Goal: Task Accomplishment & Management: Complete application form

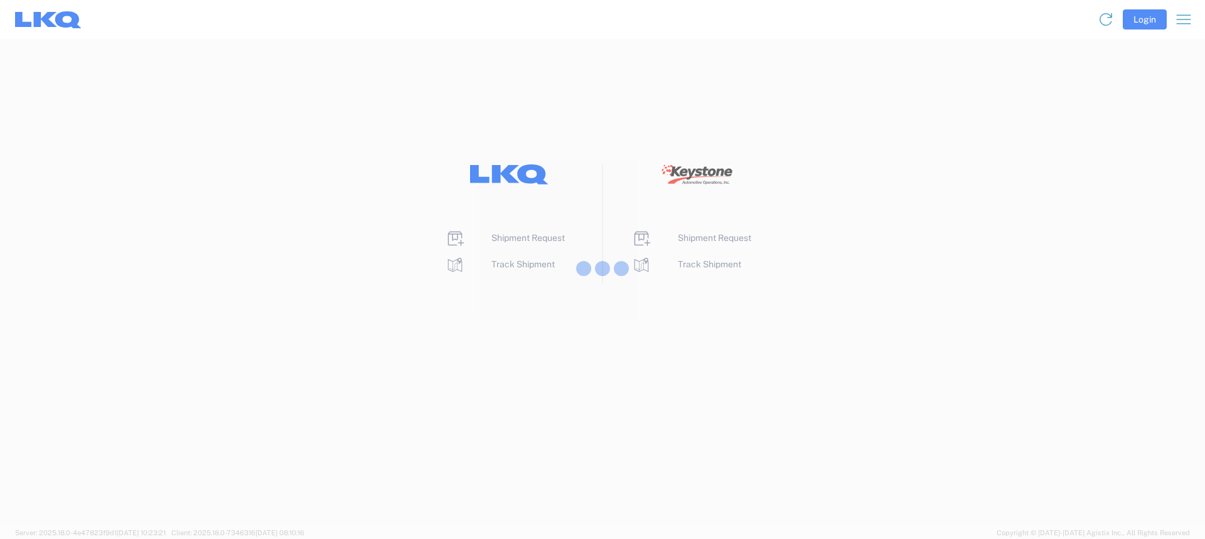
click at [535, 237] on div at bounding box center [602, 269] width 1205 height 539
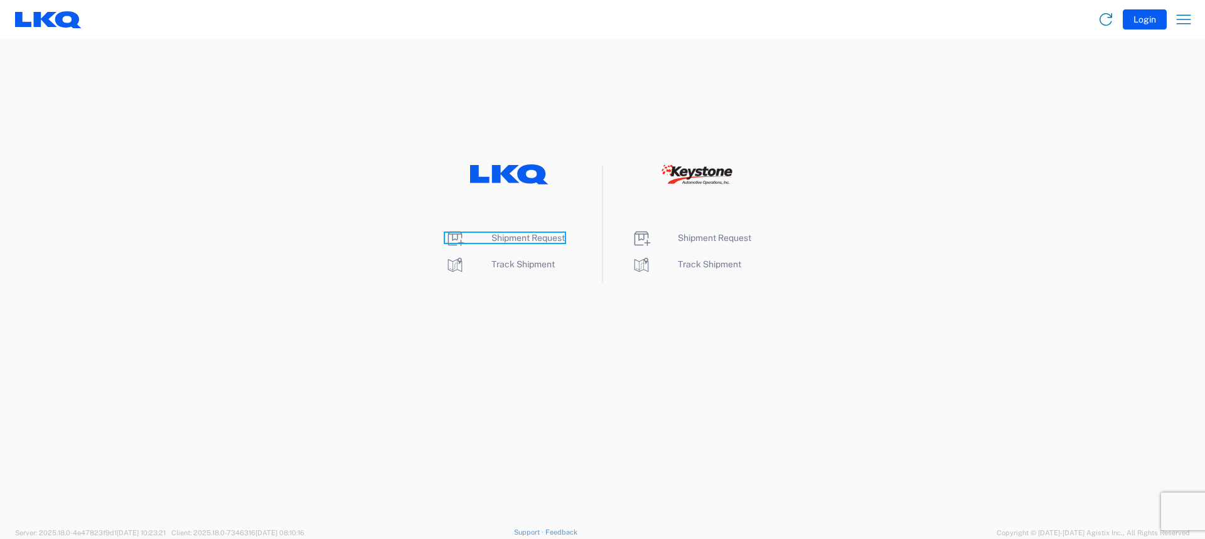
click at [535, 242] on span "Shipment Request" at bounding box center [527, 238] width 73 height 10
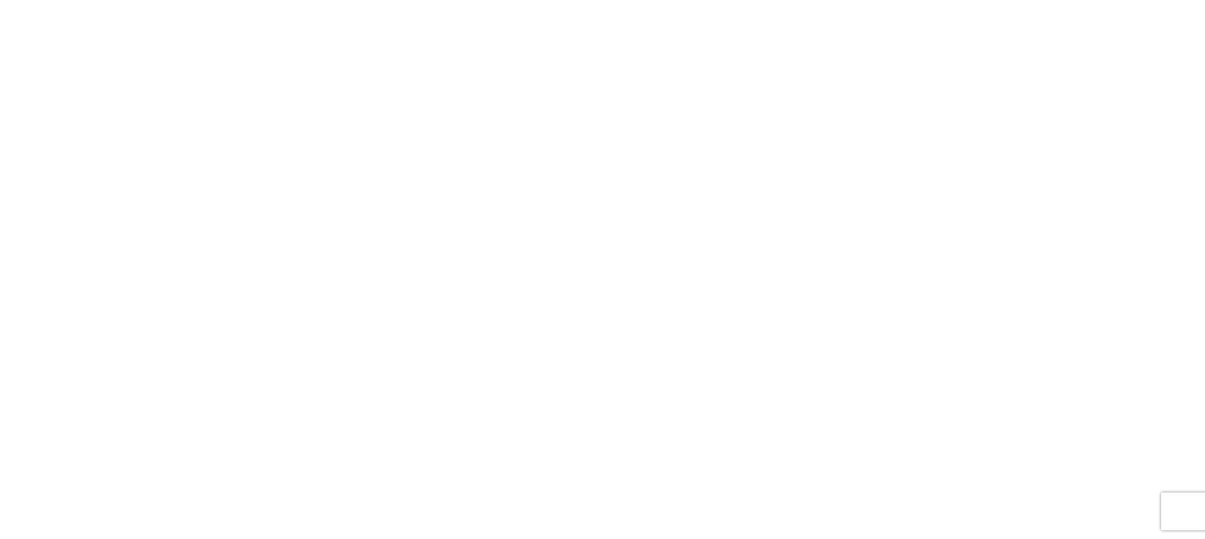
select select "FULL"
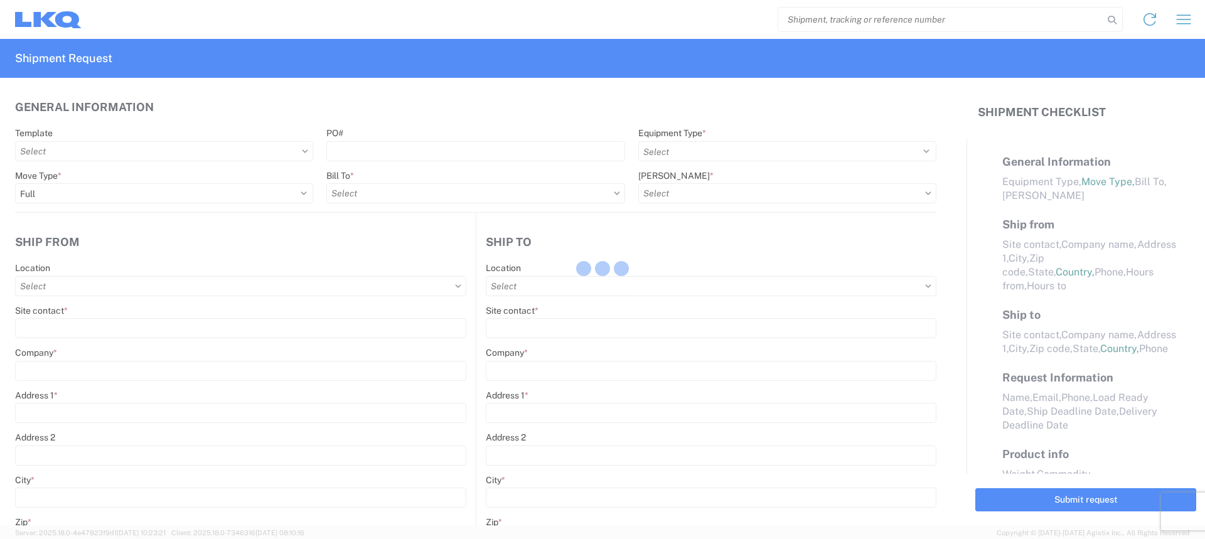
select select "LBS"
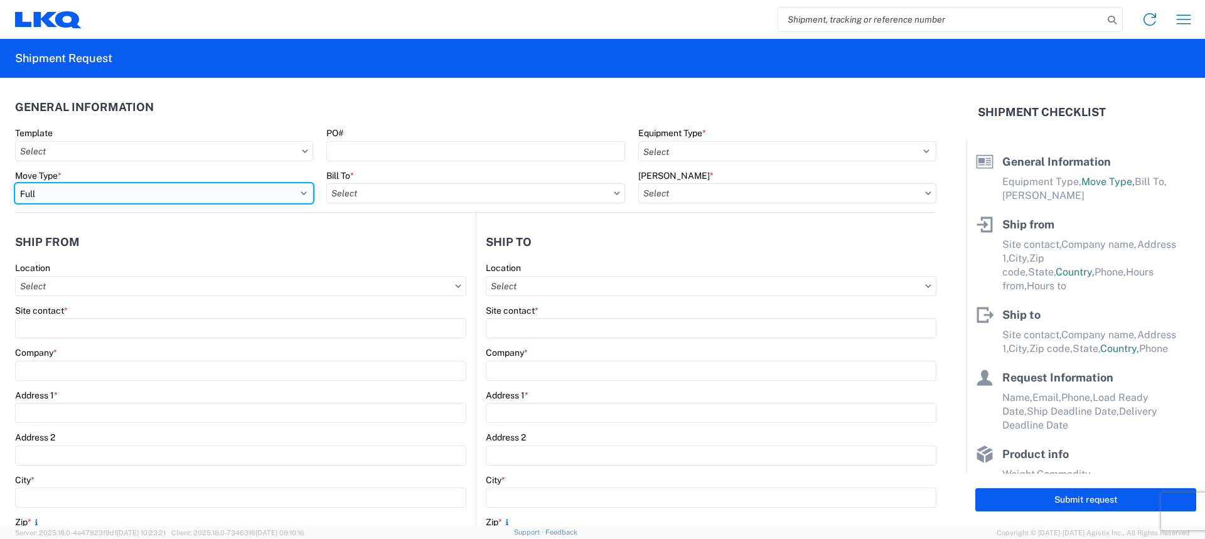
click at [151, 201] on select "Select Full Partial TL" at bounding box center [164, 193] width 298 height 20
select select "PARTIAL_TL"
click at [15, 183] on select "Select Full Partial TL" at bounding box center [164, 193] width 298 height 20
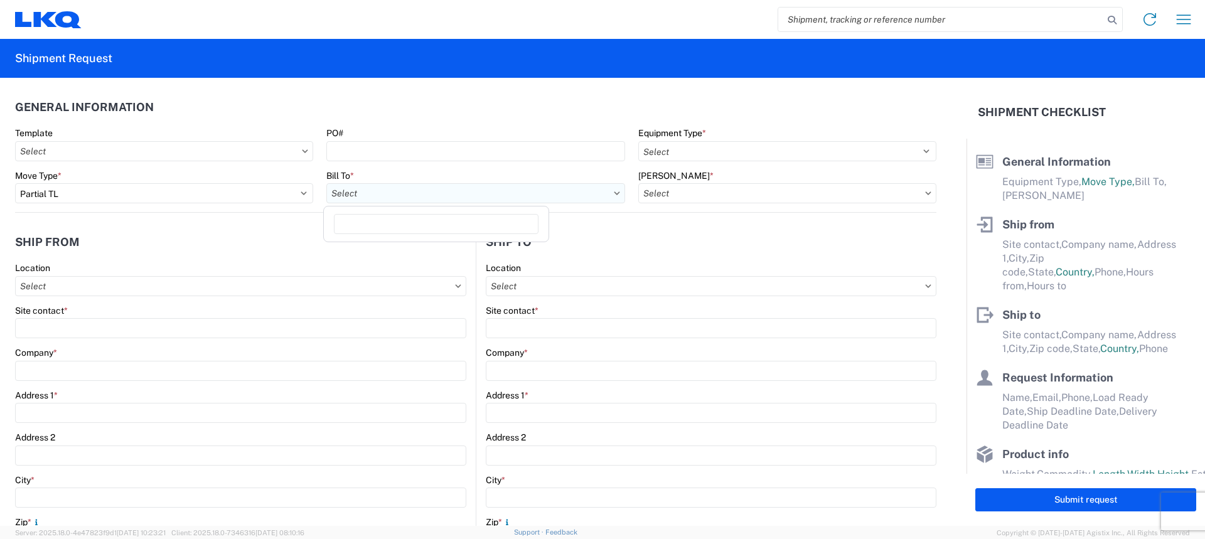
click at [383, 189] on input "Bill To *" at bounding box center [475, 193] width 298 height 20
type input "3021"
click at [415, 244] on div "3021 - [US_STATE][GEOGRAPHIC_DATA]" at bounding box center [436, 249] width 220 height 20
type input "3021 - [US_STATE][GEOGRAPHIC_DATA]"
click at [814, 201] on input "[PERSON_NAME] *" at bounding box center [787, 193] width 298 height 20
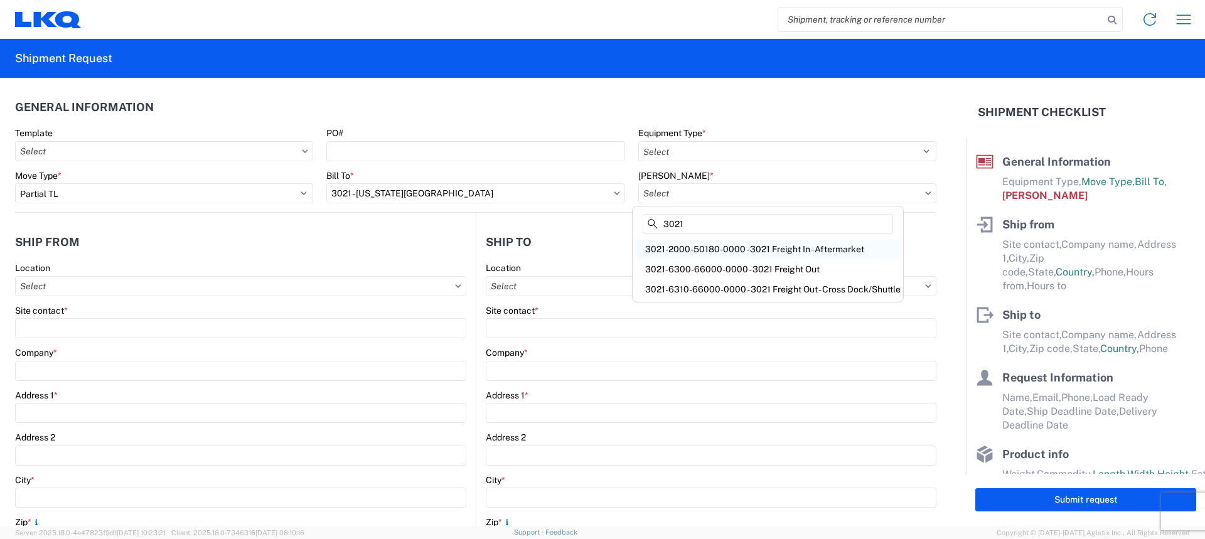
type input "3021"
click at [824, 246] on div "3021-2000-50180-0000 - 3021 Freight In - Aftermarket" at bounding box center [767, 249] width 265 height 20
type input "3021-2000-50180-0000 - 3021 Freight In - Aftermarket"
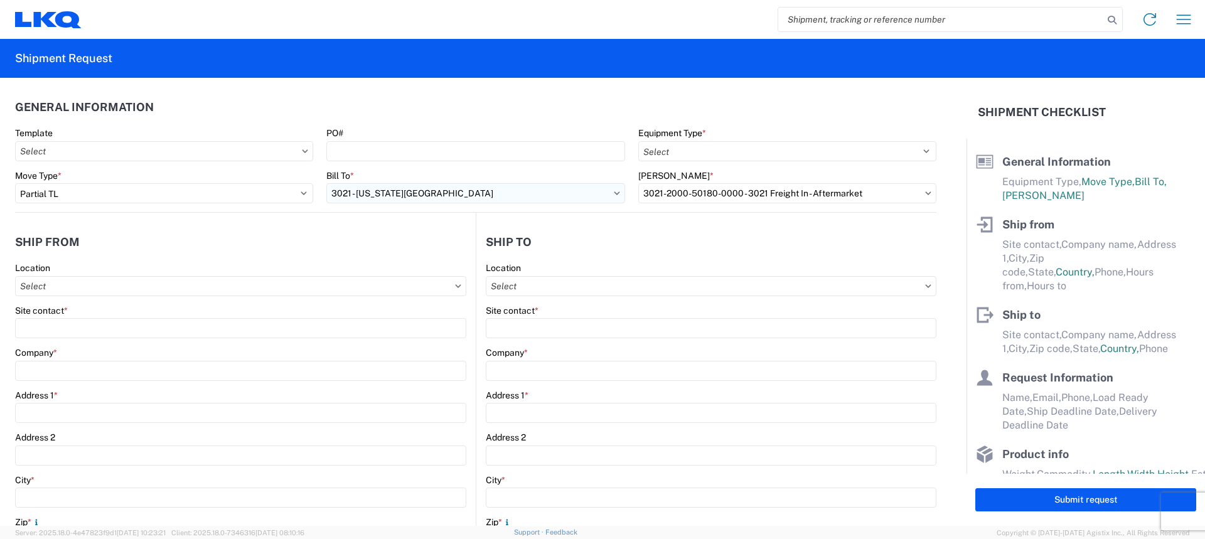
click at [571, 198] on input "3021 - [US_STATE][GEOGRAPHIC_DATA]" at bounding box center [475, 193] width 298 height 20
type input "3240"
click at [460, 249] on div "3240 - KC Distribution Center (KDC)" at bounding box center [436, 249] width 220 height 20
type input "3240 - KC Distribution Center (KDC)"
click at [832, 199] on input "[PERSON_NAME] *" at bounding box center [787, 193] width 298 height 20
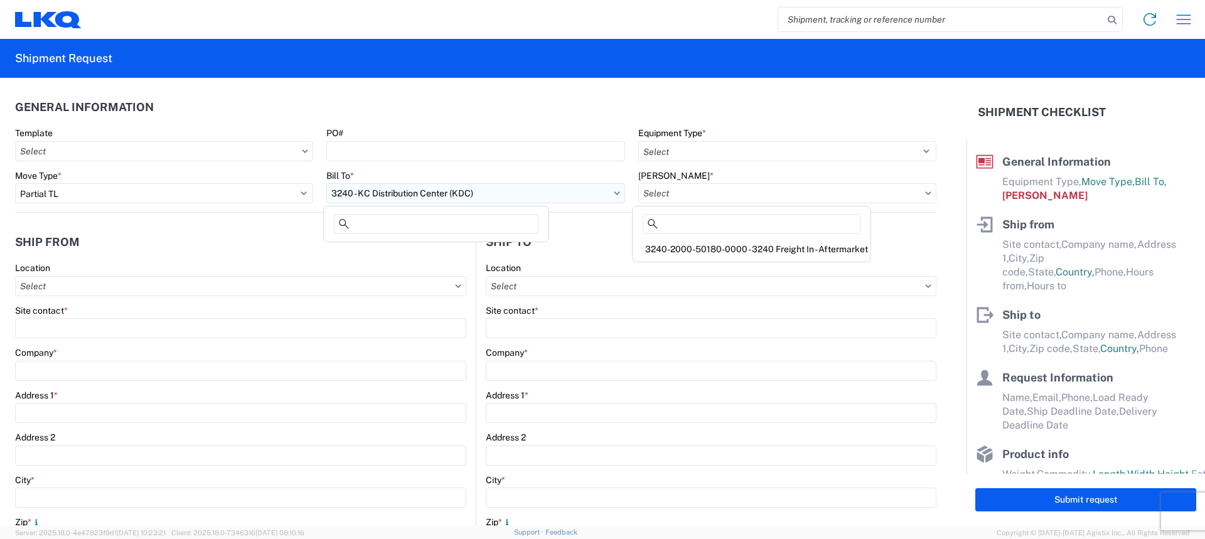
click at [475, 196] on input "3240 - KC Distribution Center (KDC)" at bounding box center [475, 193] width 298 height 20
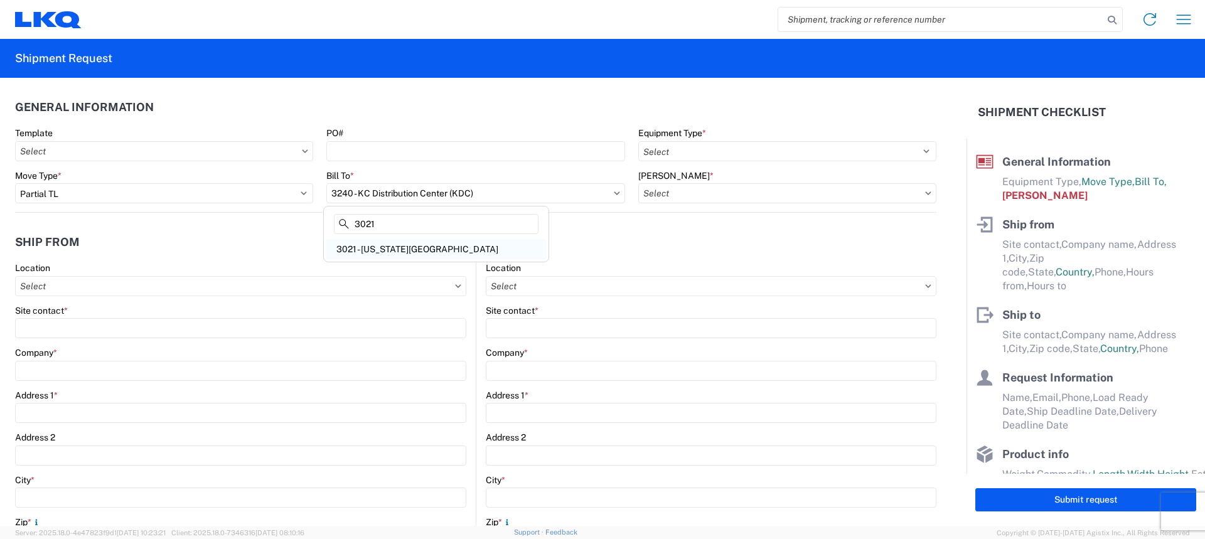
type input "3021"
click at [385, 252] on div "3021 - [US_STATE][GEOGRAPHIC_DATA]" at bounding box center [436, 249] width 220 height 20
type input "3021 - [US_STATE][GEOGRAPHIC_DATA]"
click at [822, 191] on input "[PERSON_NAME] *" at bounding box center [787, 193] width 298 height 20
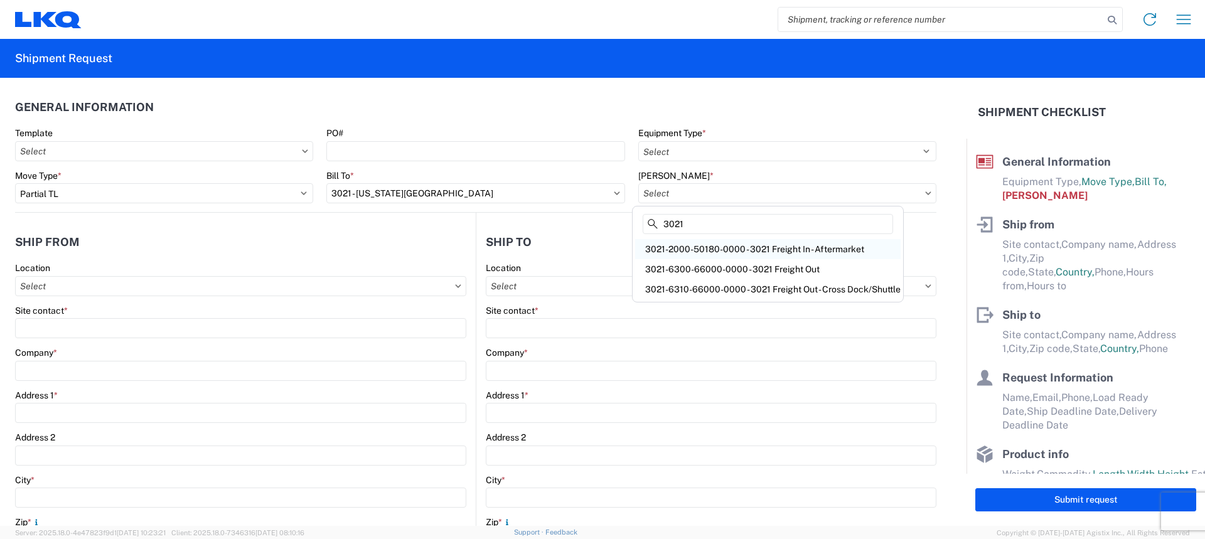
type input "3021"
click at [828, 250] on div "3021-2000-50180-0000 - 3021 Freight In - Aftermarket" at bounding box center [767, 249] width 265 height 20
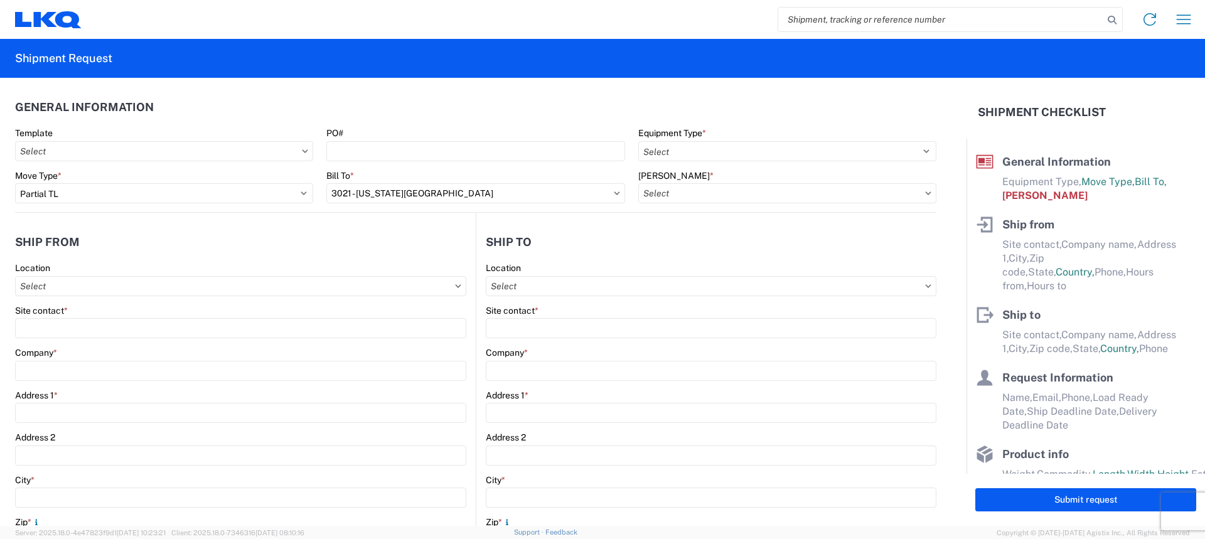
type input "3021-2000-50180-0000 - 3021 Freight In - Aftermarket"
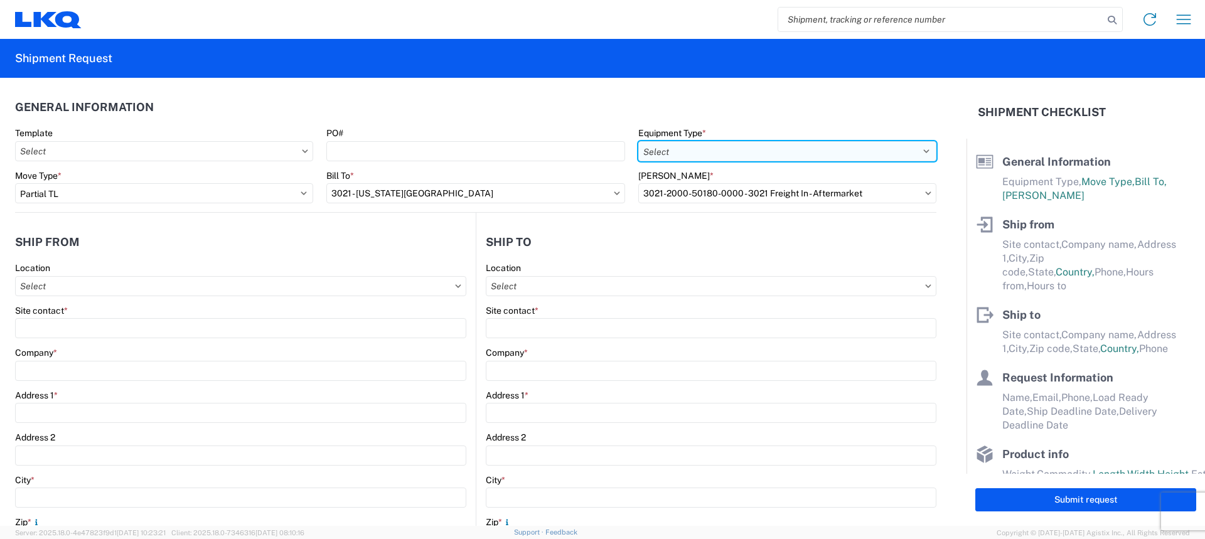
click at [676, 146] on select "Select 53’ Dry Van Flatbed Dropdeck (van) Lowboy (flatbed) Rail" at bounding box center [787, 151] width 298 height 20
select select "STDV"
click at [638, 141] on select "Select 53’ Dry Van Flatbed Dropdeck (van) Lowboy (flatbed) Rail" at bounding box center [787, 151] width 298 height 20
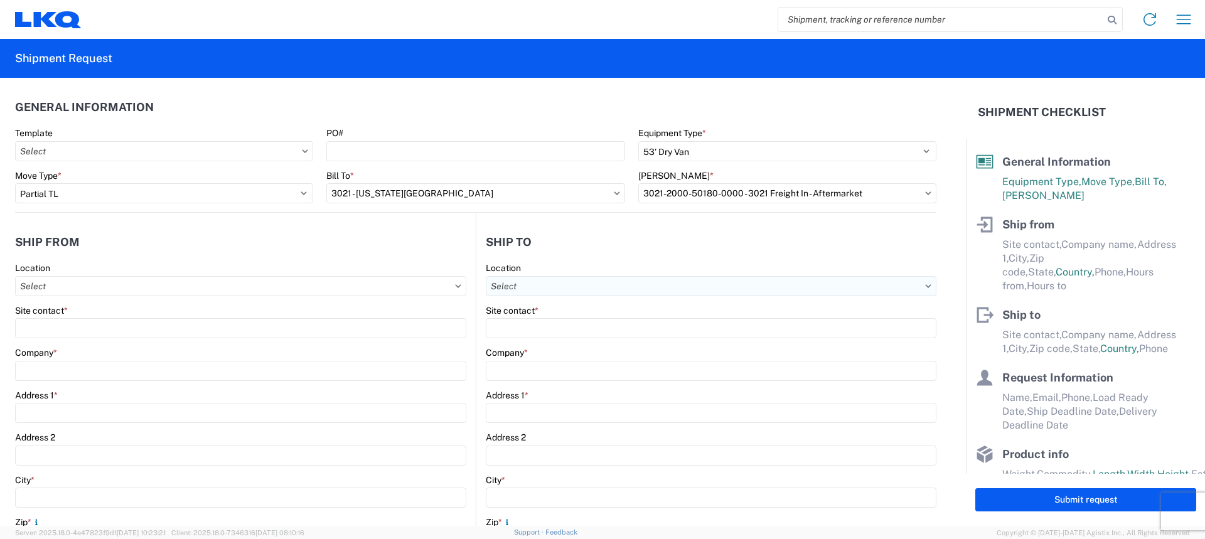
click at [466, 286] on input "Location" at bounding box center [240, 286] width 451 height 20
type input "3315"
click at [529, 345] on div "[STREET_ADDRESS]" at bounding box center [595, 342] width 220 height 20
type input "[STREET_ADDRESS]"
type input "LKQ Corporation"
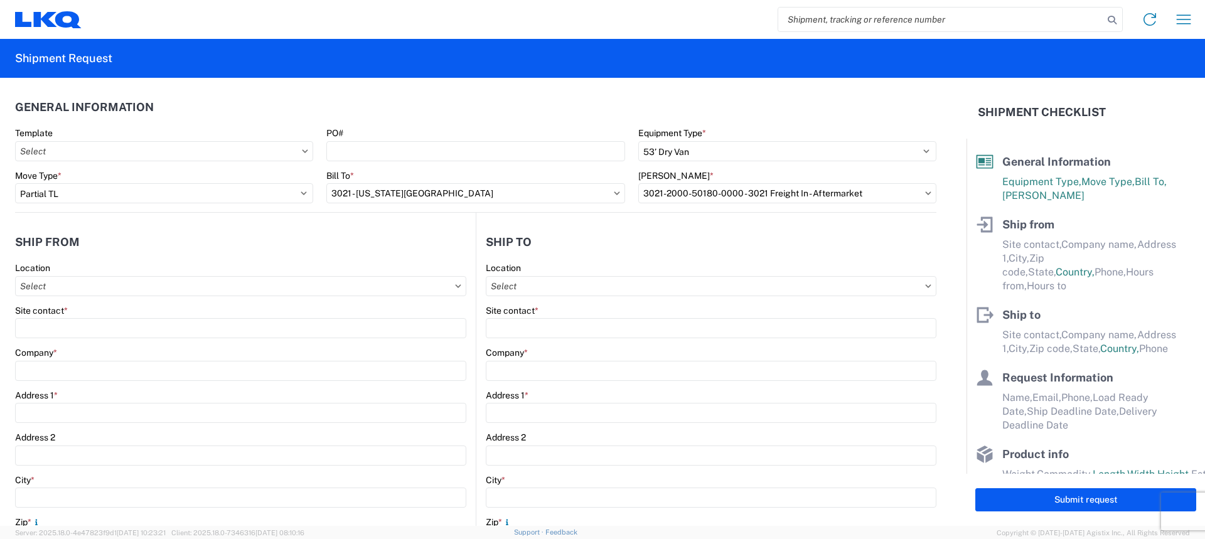
type input "[STREET_ADDRESS]"
type input "Milford"
type input "06460"
select select "US"
click at [284, 291] on input "Location" at bounding box center [240, 286] width 451 height 20
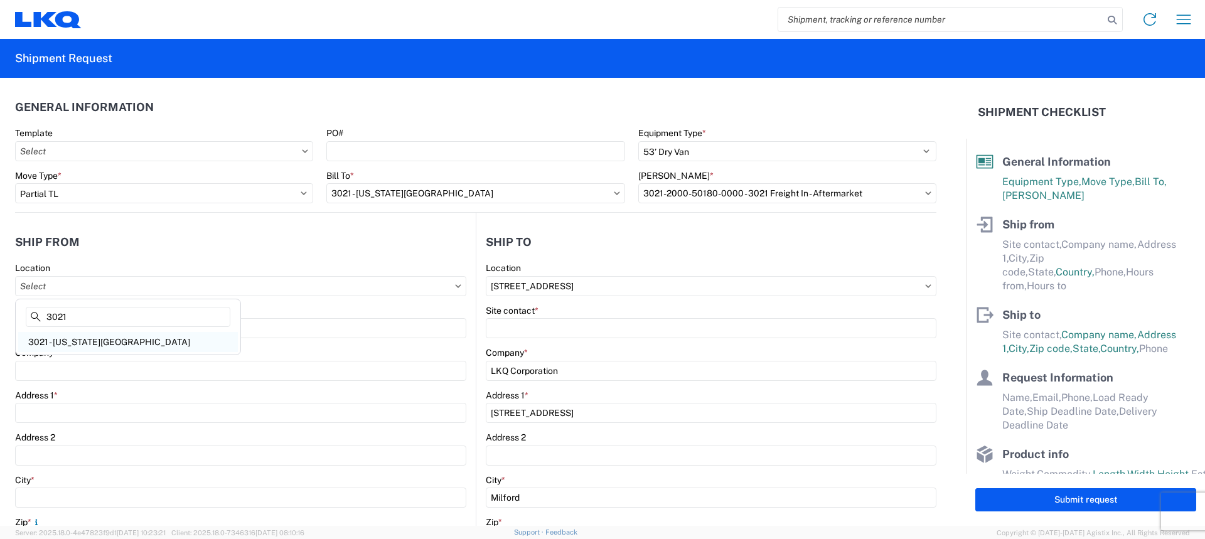
type input "3021"
click at [146, 339] on div "3021 - [US_STATE][GEOGRAPHIC_DATA]" at bounding box center [128, 342] width 220 height 20
type input "3021 - [US_STATE][GEOGRAPHIC_DATA]"
type input "LKQ Corporation"
type input "[STREET_ADDRESS]"
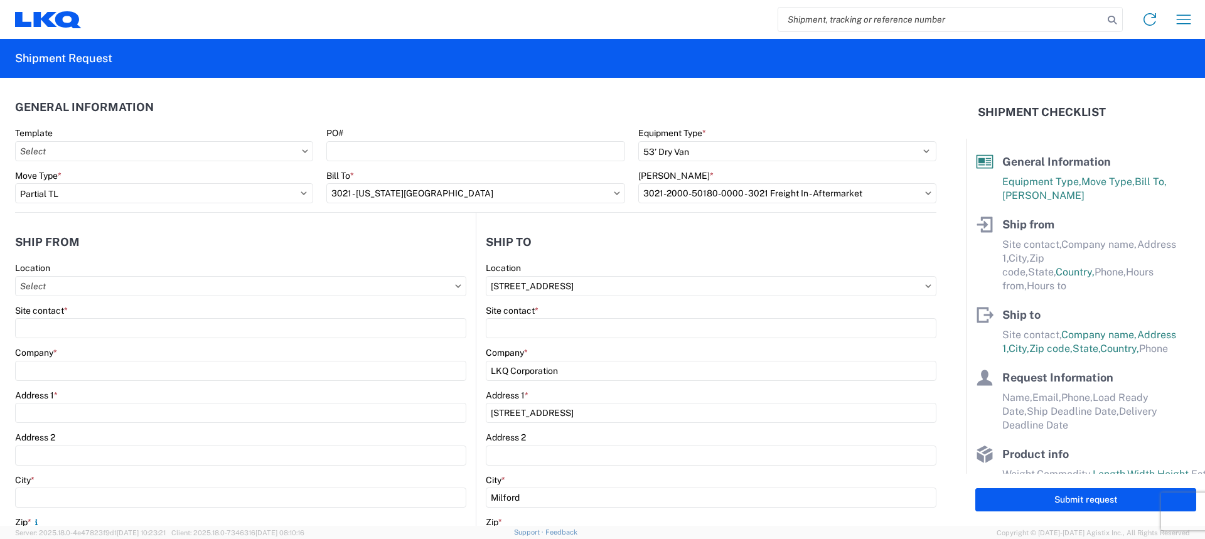
type input "Suite 100"
type input "Shawnee"
type input "66226"
select select "KS"
select select "US"
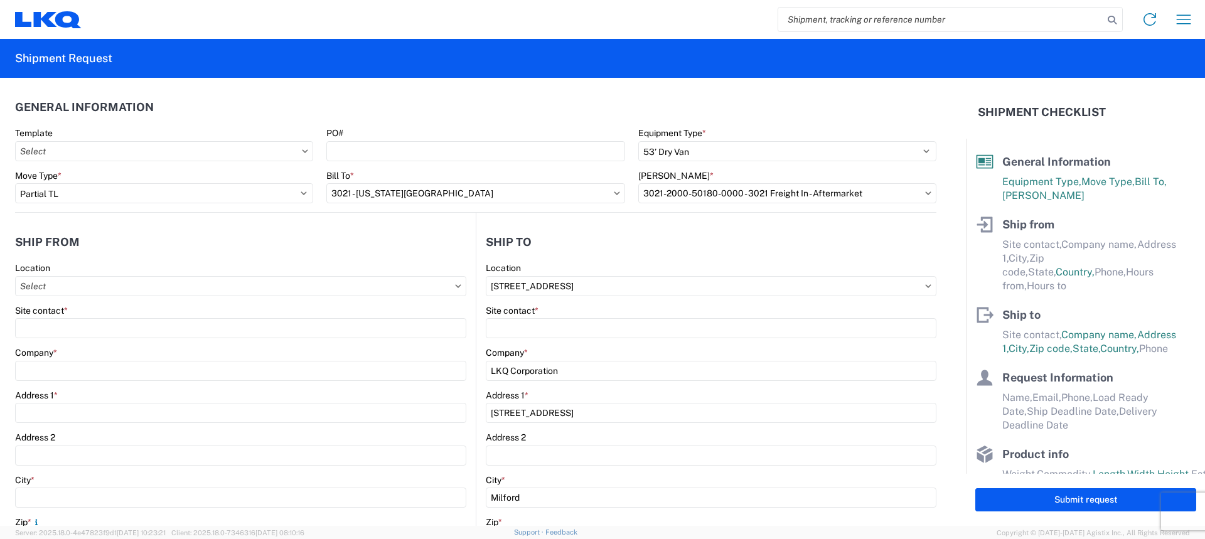
type input "[PHONE_NUMBER]"
type input "07:00"
type input "21:00"
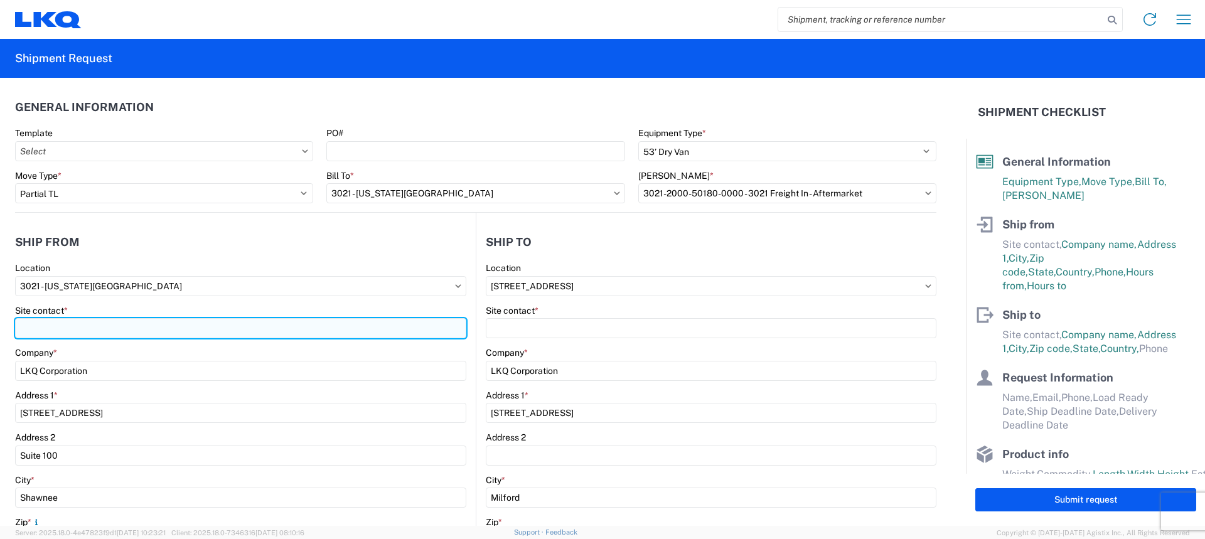
click at [147, 324] on input "Site contact *" at bounding box center [240, 328] width 451 height 20
type input "[PERSON_NAME]"
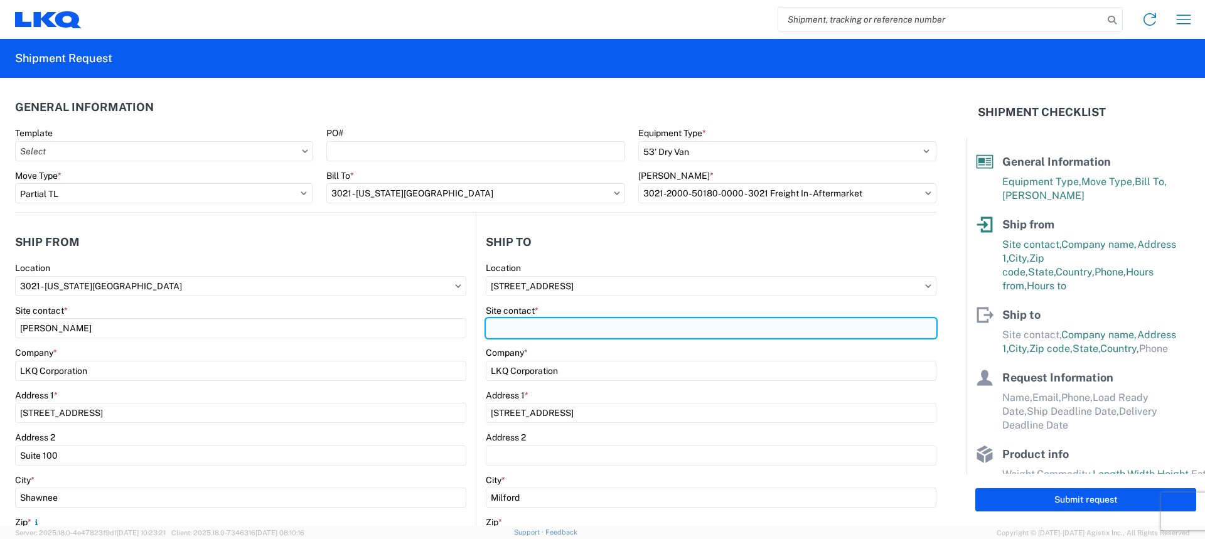
click at [537, 324] on input "Site contact *" at bounding box center [711, 328] width 451 height 20
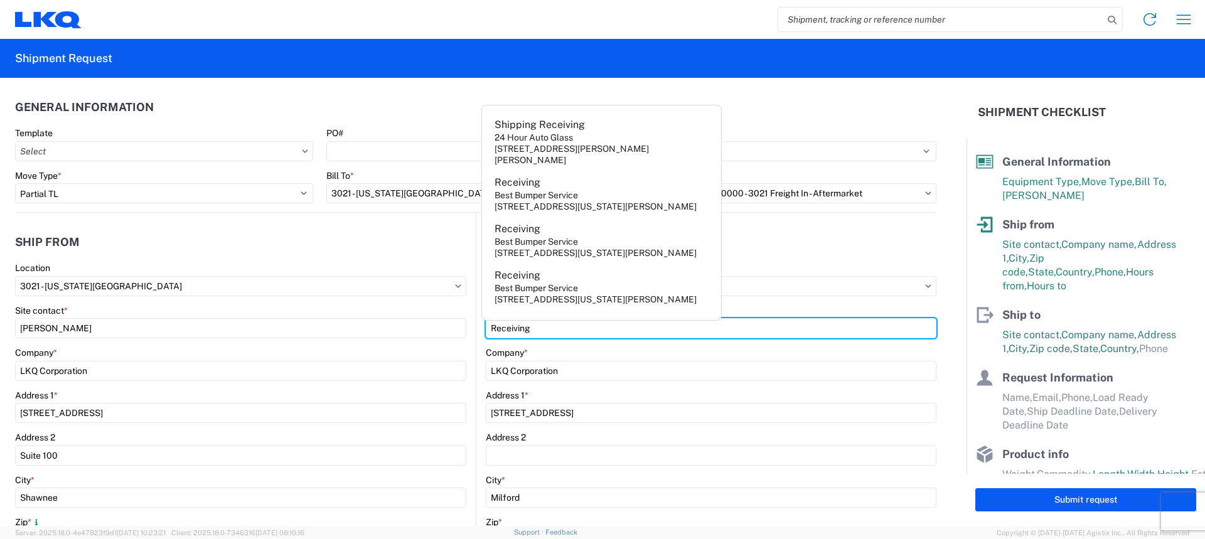
type input "Receiving"
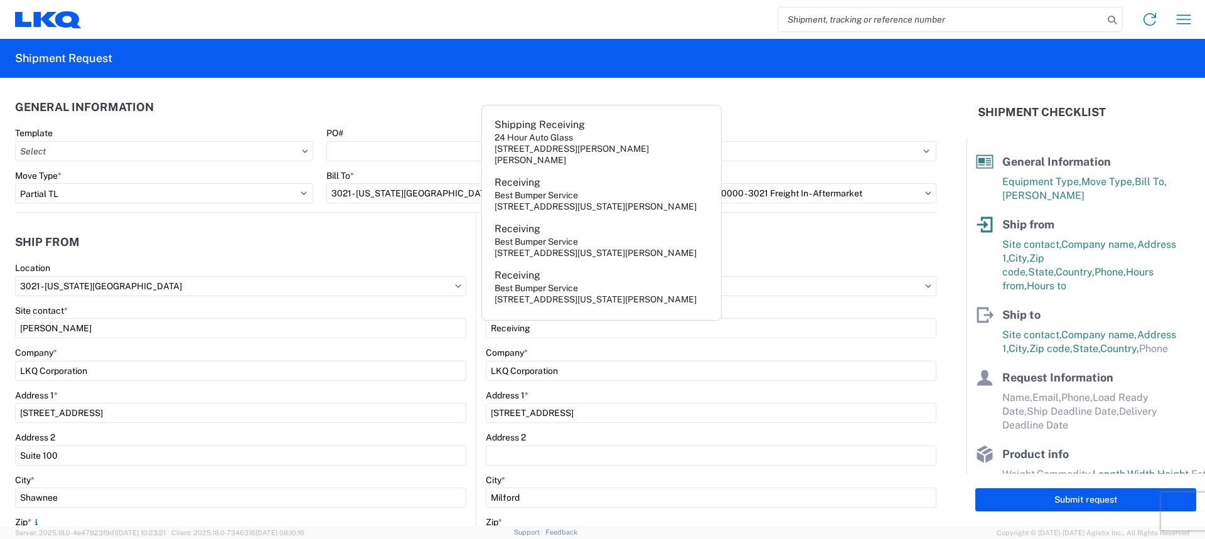
click at [810, 104] on header "General Information" at bounding box center [475, 107] width 921 height 28
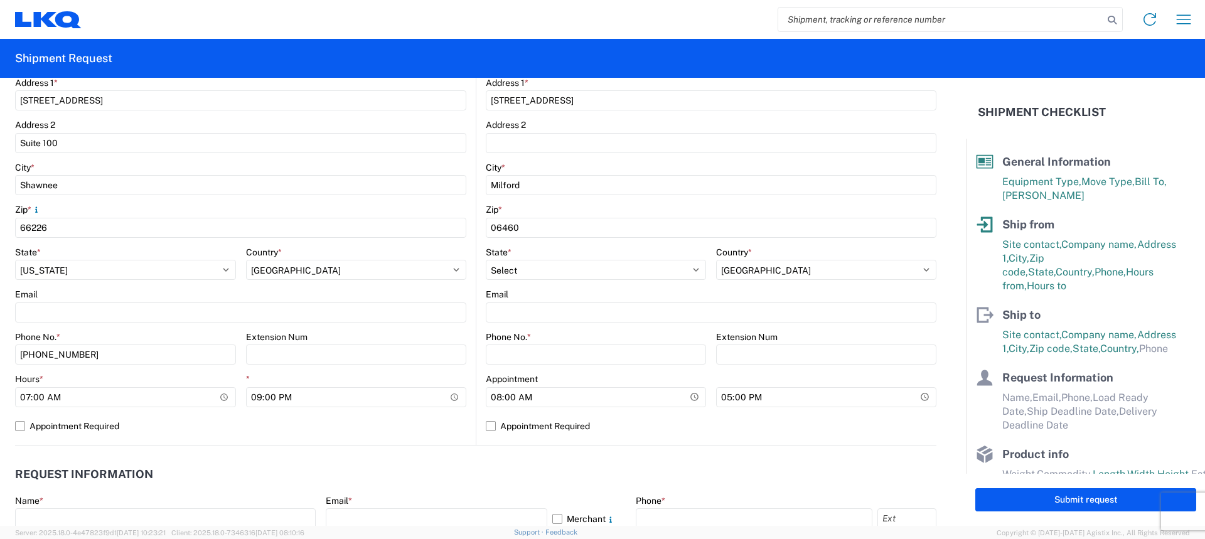
scroll to position [314, 0]
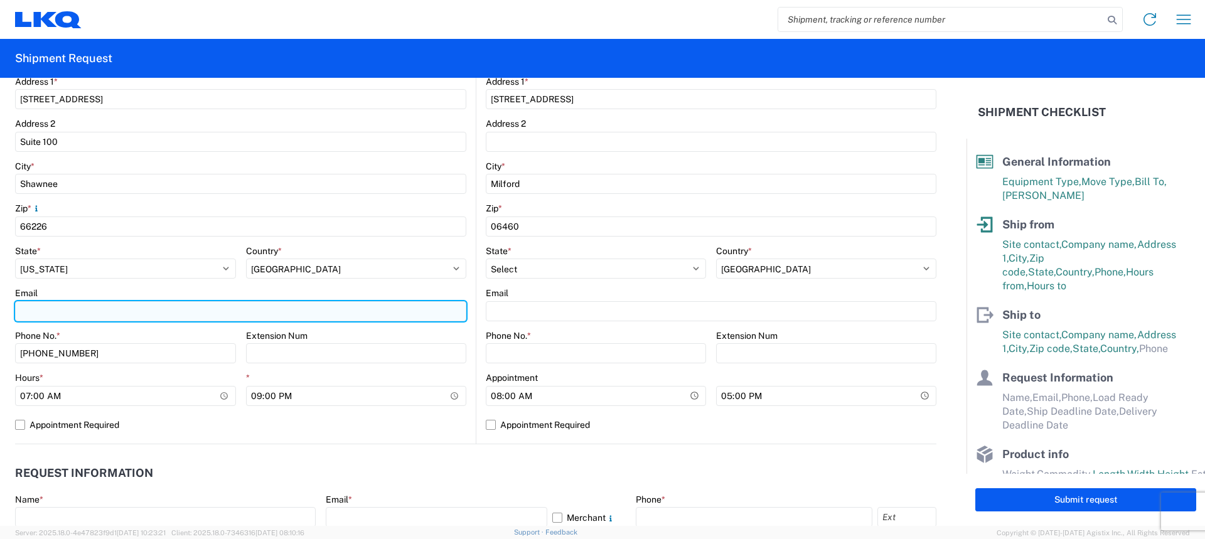
click at [88, 310] on input "Email" at bounding box center [240, 311] width 451 height 20
type input "[EMAIL_ADDRESS][DOMAIN_NAME]"
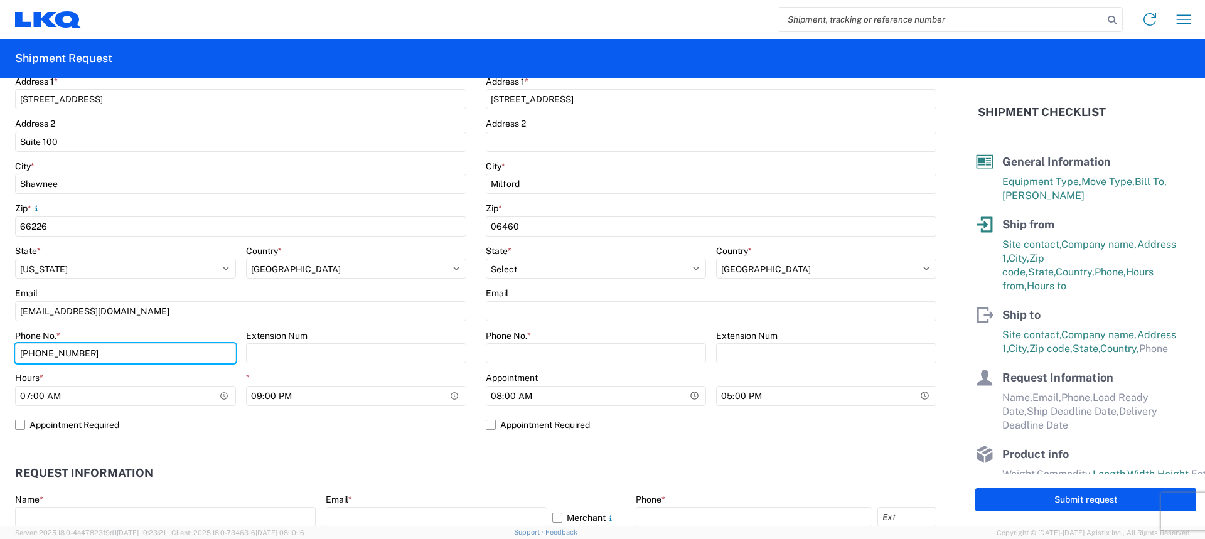
drag, startPoint x: 105, startPoint y: 350, endPoint x: 0, endPoint y: 331, distance: 107.1
click at [0, 331] on form "General Information Template PO# Equipment Type * Select 53’ Dry Van Flatbed Dr…" at bounding box center [483, 302] width 967 height 448
type input "[PHONE_NUMBER]"
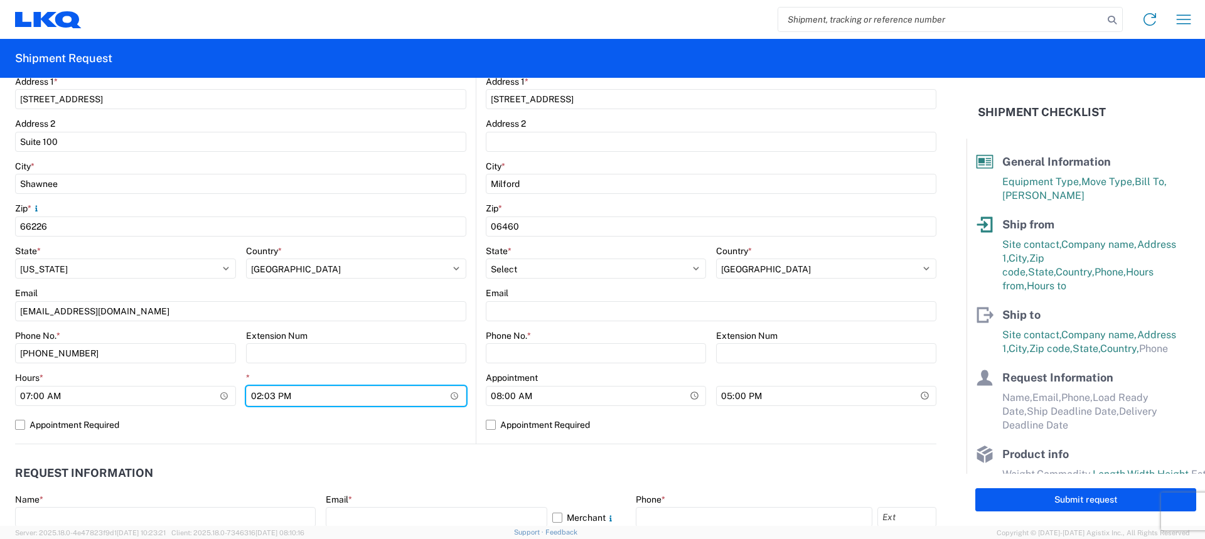
type input "14:30"
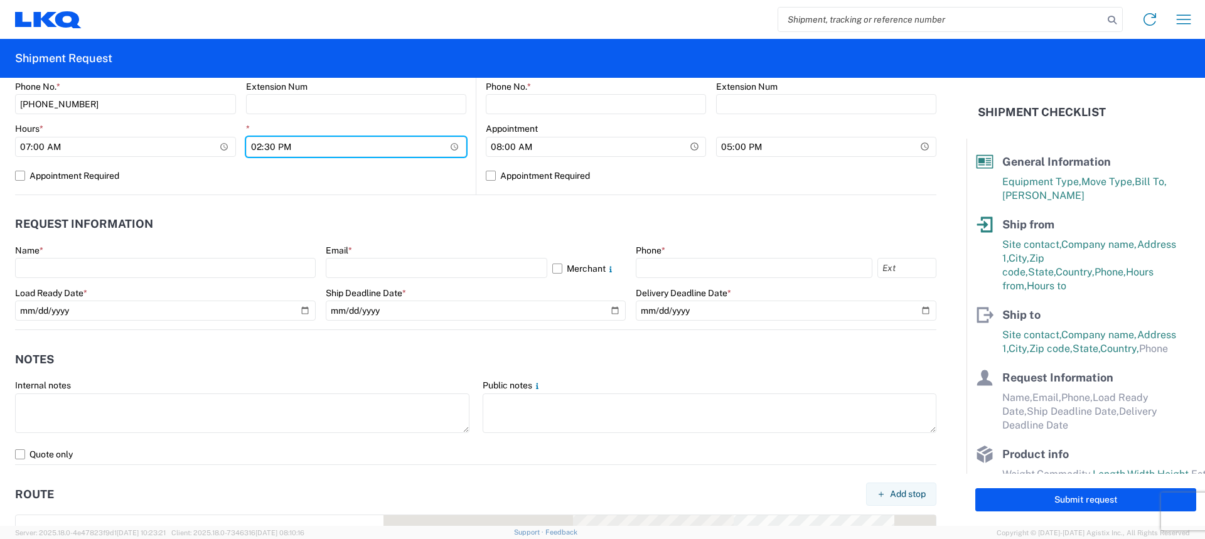
scroll to position [565, 0]
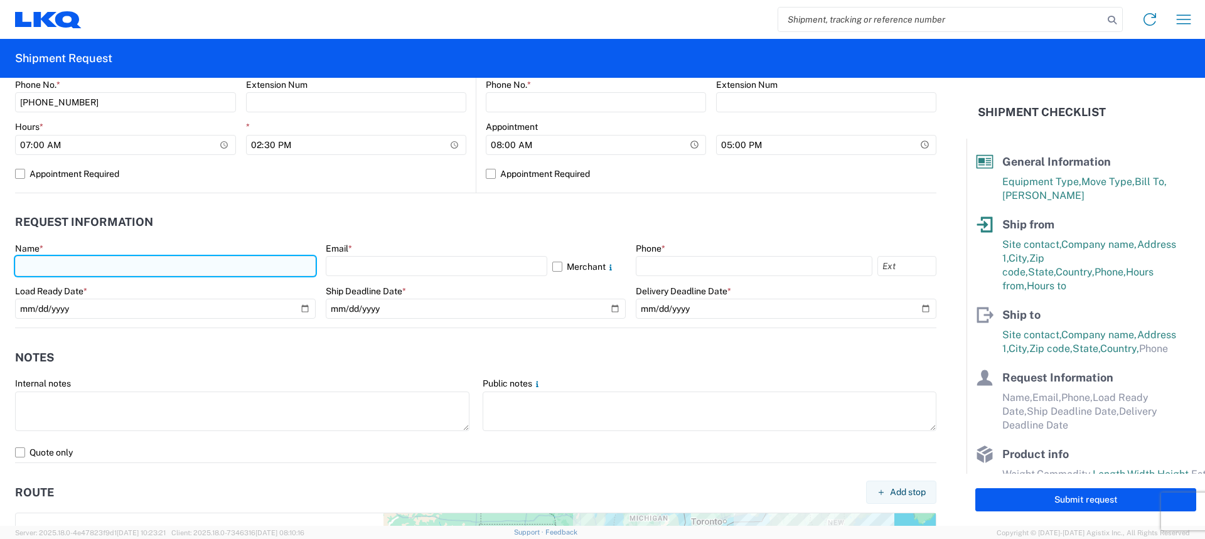
click at [131, 265] on input "text" at bounding box center [165, 266] width 301 height 20
type input "[PERSON_NAME]"
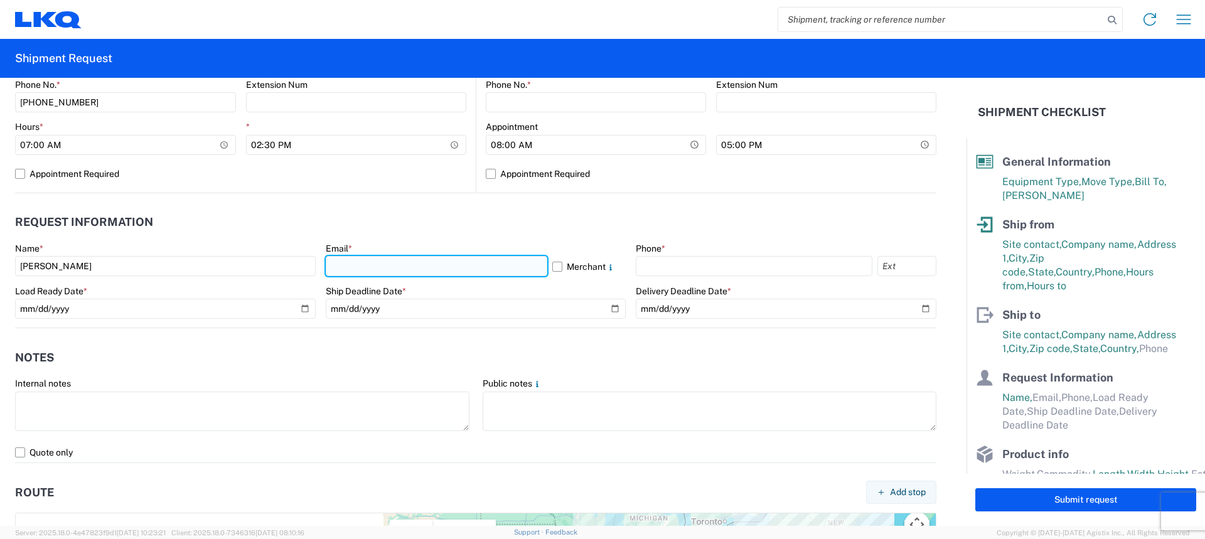
click at [363, 274] on input "text" at bounding box center [437, 266] width 222 height 20
type input "[EMAIL_ADDRESS][DOMAIN_NAME]"
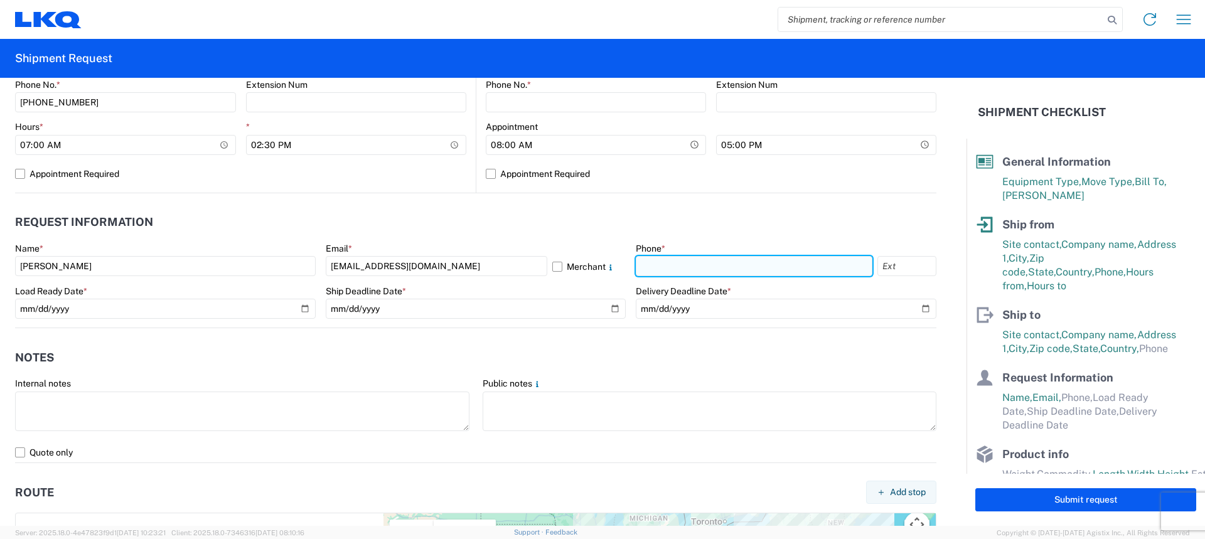
click at [741, 264] on input "text" at bounding box center [754, 266] width 237 height 20
type input "[PHONE_NUMBER]"
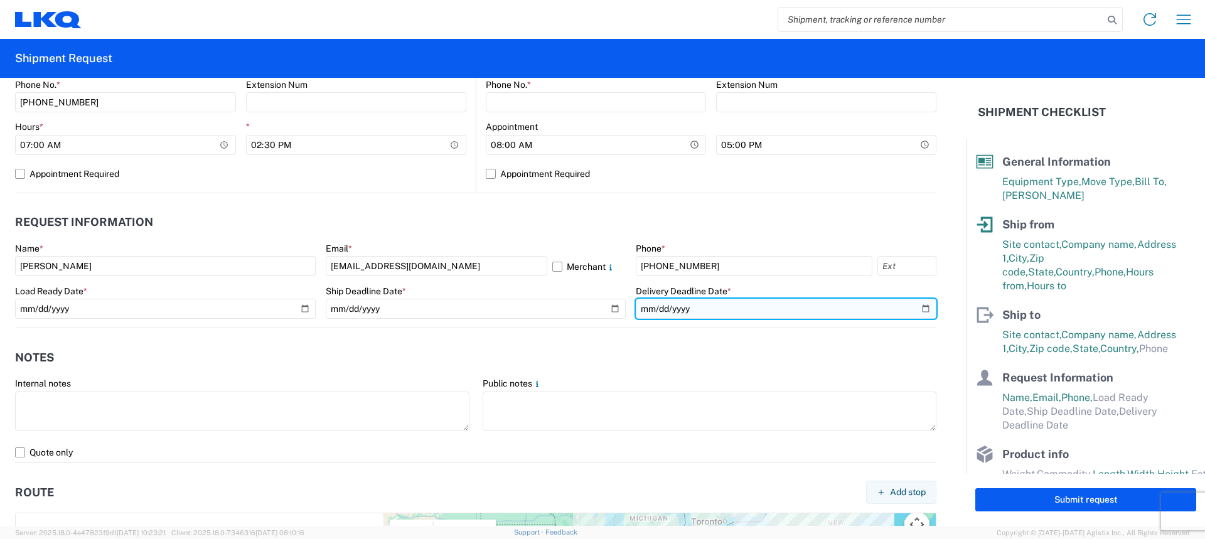
click at [920, 308] on input "date" at bounding box center [786, 309] width 301 height 20
type input "[DATE]"
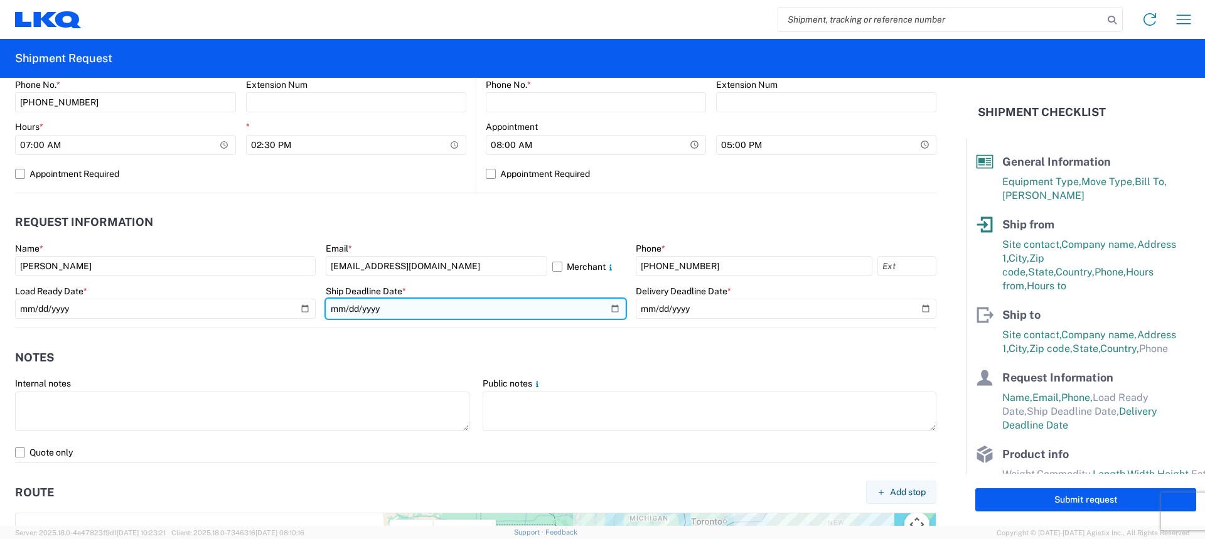
click at [608, 311] on input "date" at bounding box center [476, 309] width 301 height 20
type input "[DATE]"
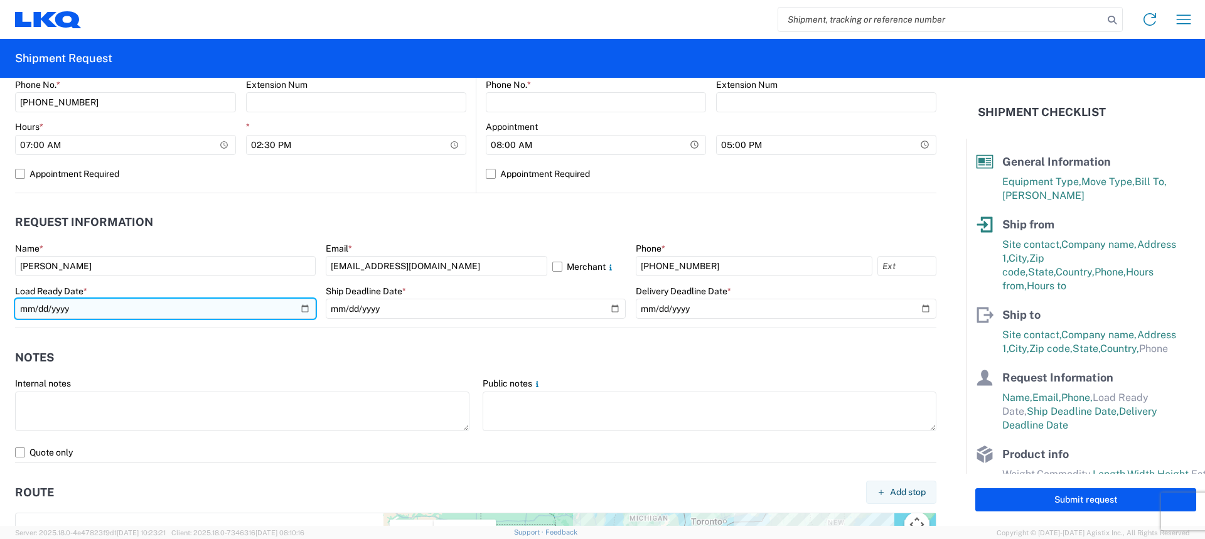
click at [309, 309] on input "date" at bounding box center [165, 309] width 301 height 20
click at [305, 309] on input "date" at bounding box center [165, 309] width 301 height 20
type input "[DATE]"
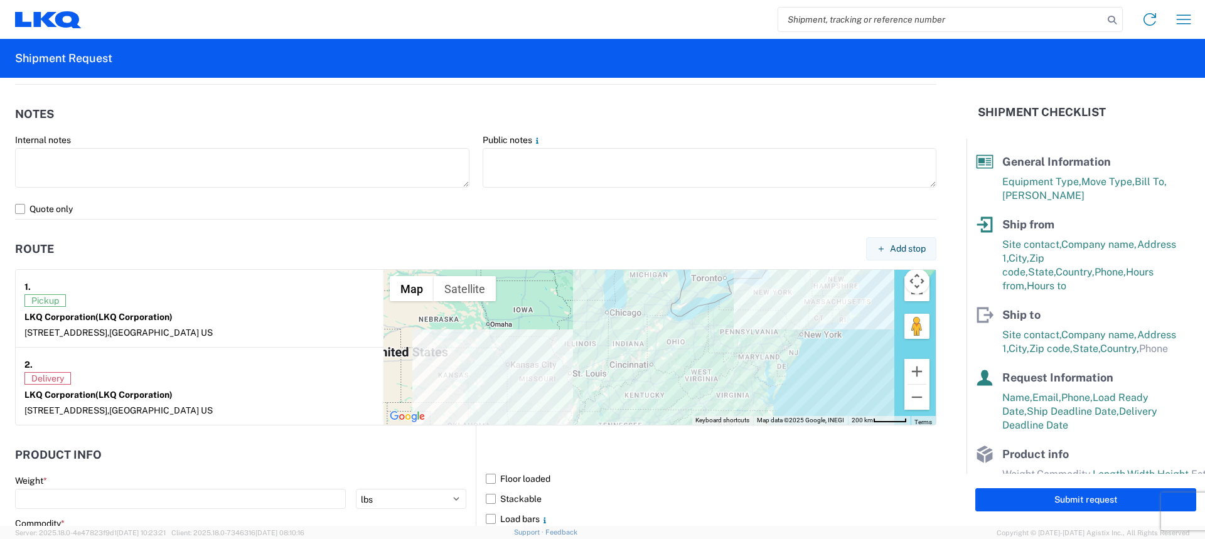
scroll to position [816, 0]
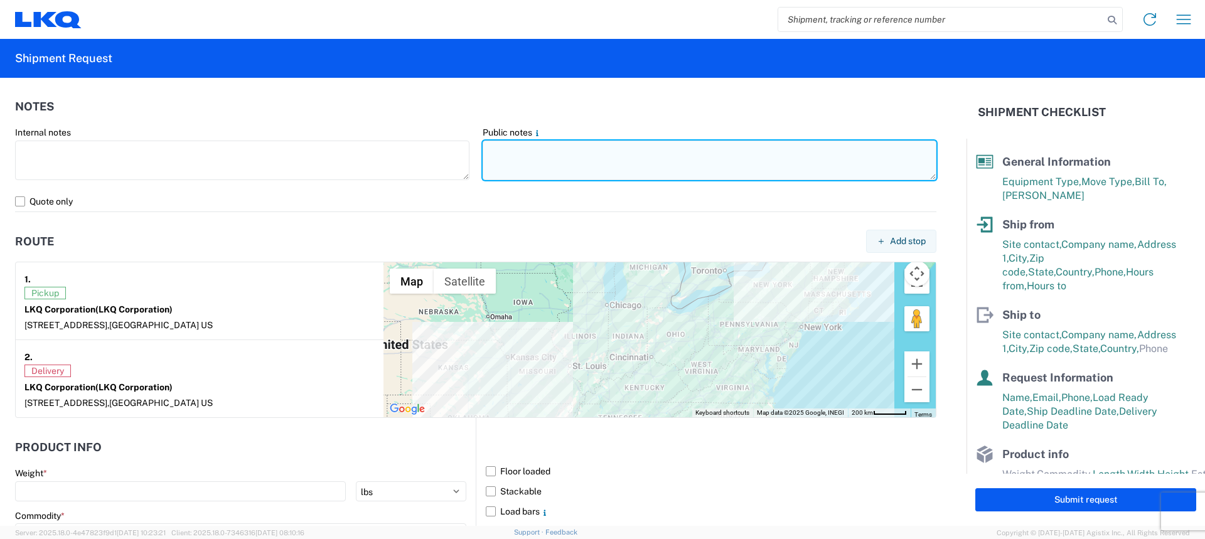
click at [528, 162] on textarea at bounding box center [710, 161] width 454 height 40
paste textarea "SKID 1 48.0 44.0 80.0 280.0 SKID 2 48.0 44.0 80.0 520.0 SKID 3 48.0 44.0 71.0 2…"
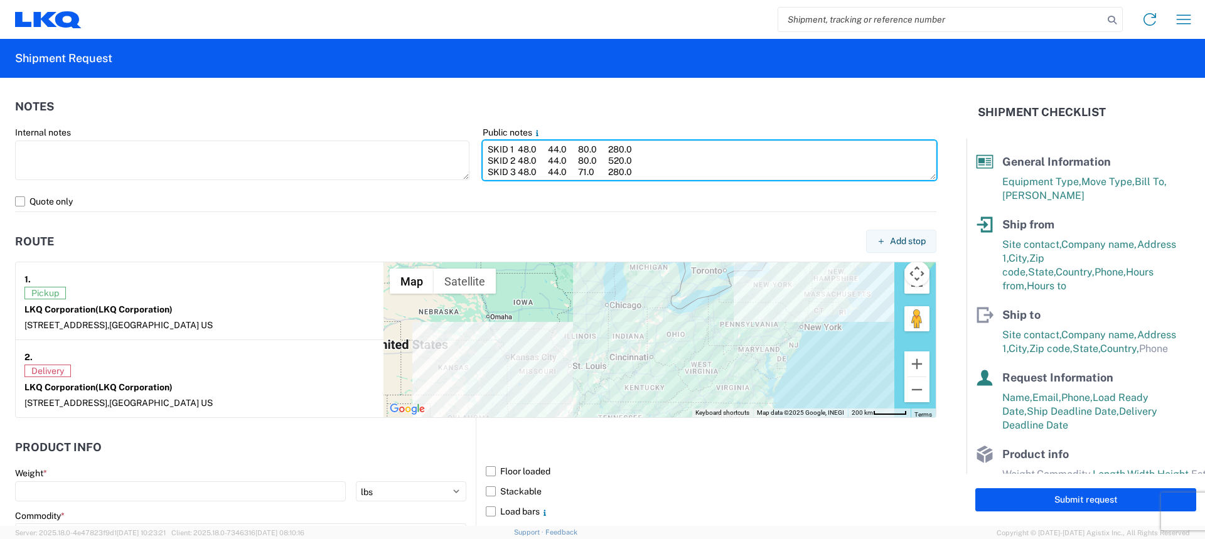
scroll to position [99, 0]
type textarea "SKID 1 48.0 44.0 80.0 280.0 SKID 2 48.0 44.0 80.0 520.0 SKID 3 48.0 44.0 71.0 2…"
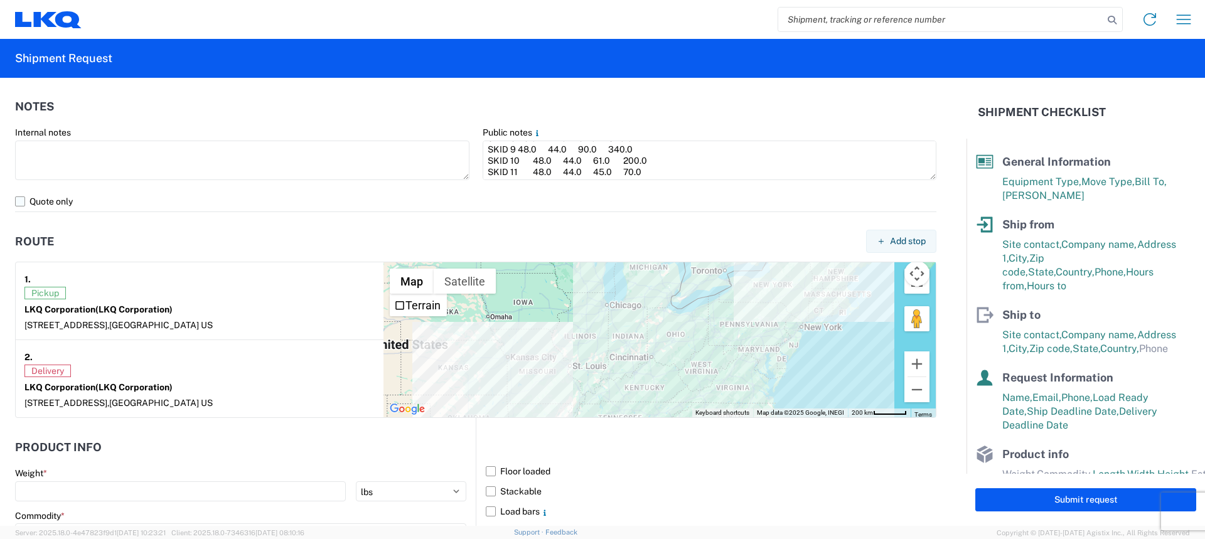
click at [22, 202] on label "Quote only" at bounding box center [475, 201] width 921 height 20
click at [0, 0] on input "Quote only" at bounding box center [0, 0] width 0 height 0
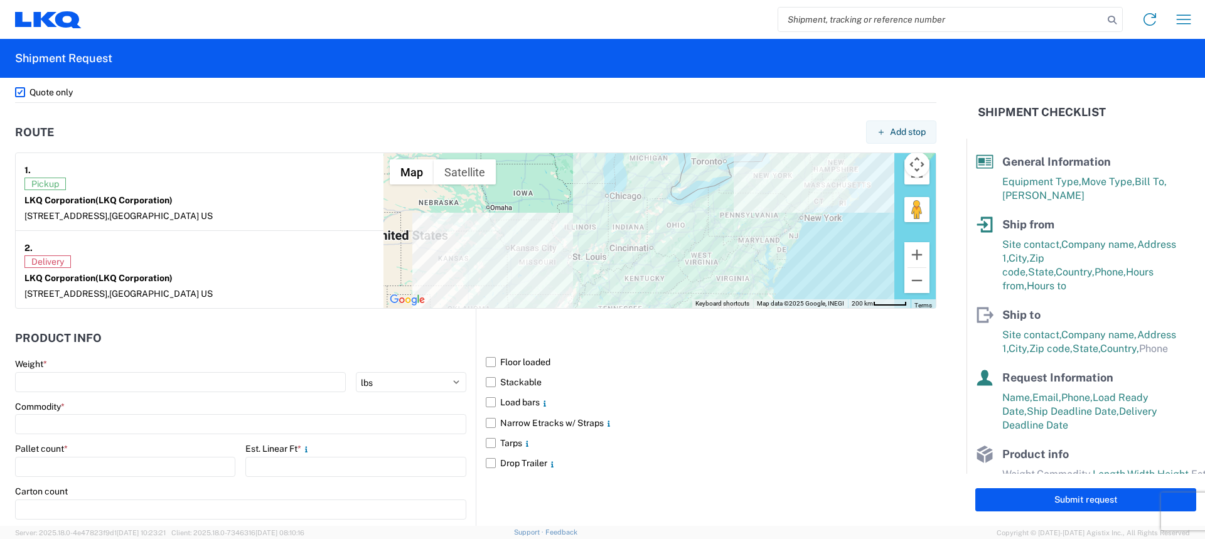
scroll to position [1058, 0]
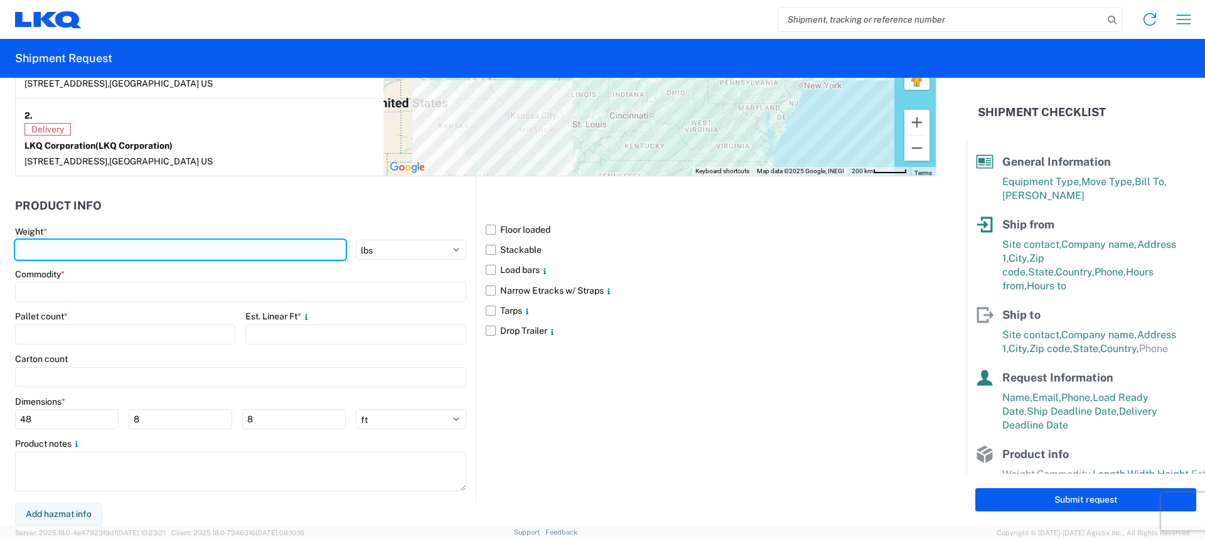
click at [75, 252] on input "number" at bounding box center [180, 250] width 331 height 20
type input "3360"
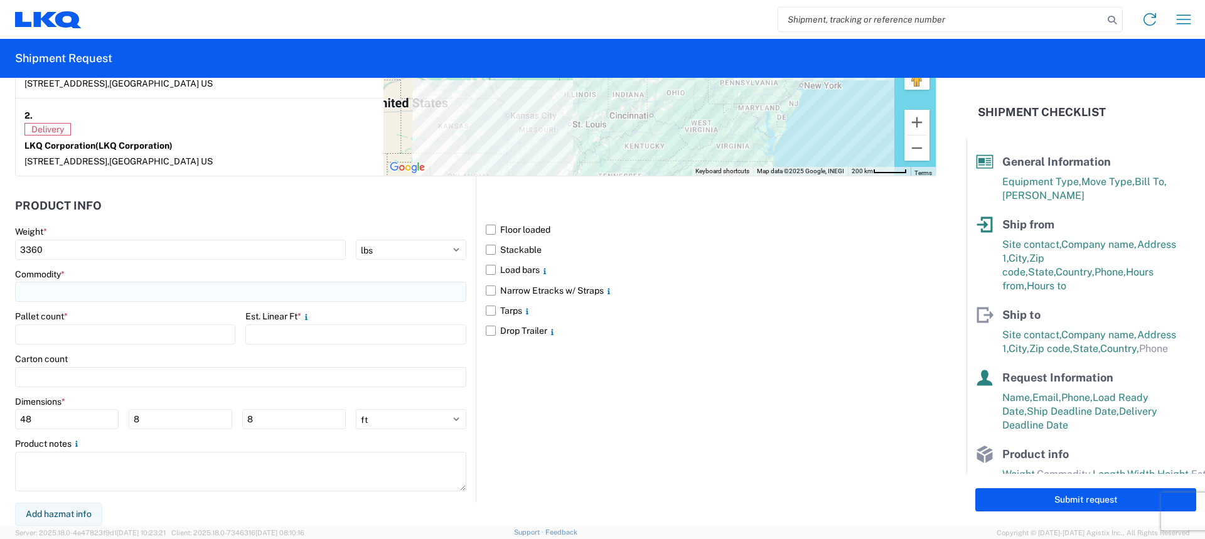
click at [77, 287] on input at bounding box center [240, 292] width 451 height 20
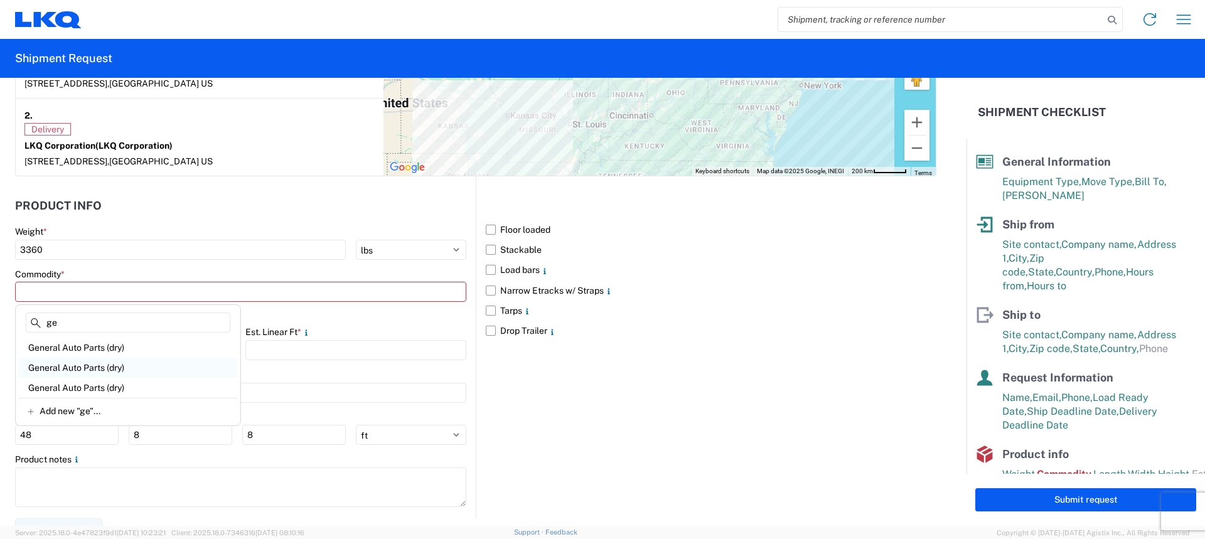
type input "ge"
click at [78, 361] on div "General Auto Parts (dry)" at bounding box center [128, 368] width 220 height 20
type input "General Auto Parts (dry)"
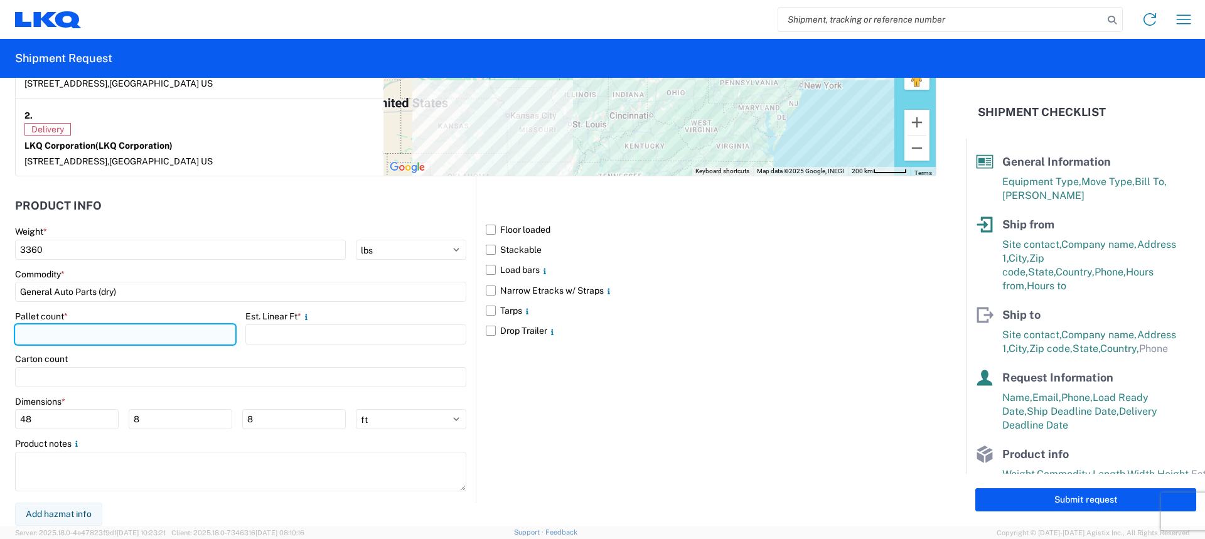
click at [132, 325] on input "number" at bounding box center [125, 334] width 220 height 20
type input "11"
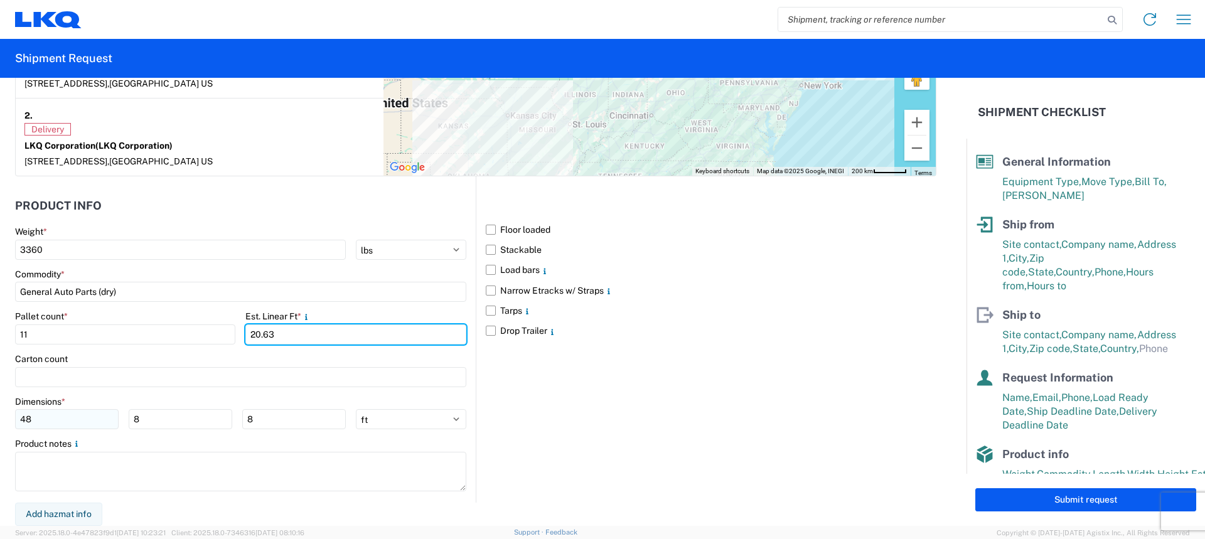
type input "20.63"
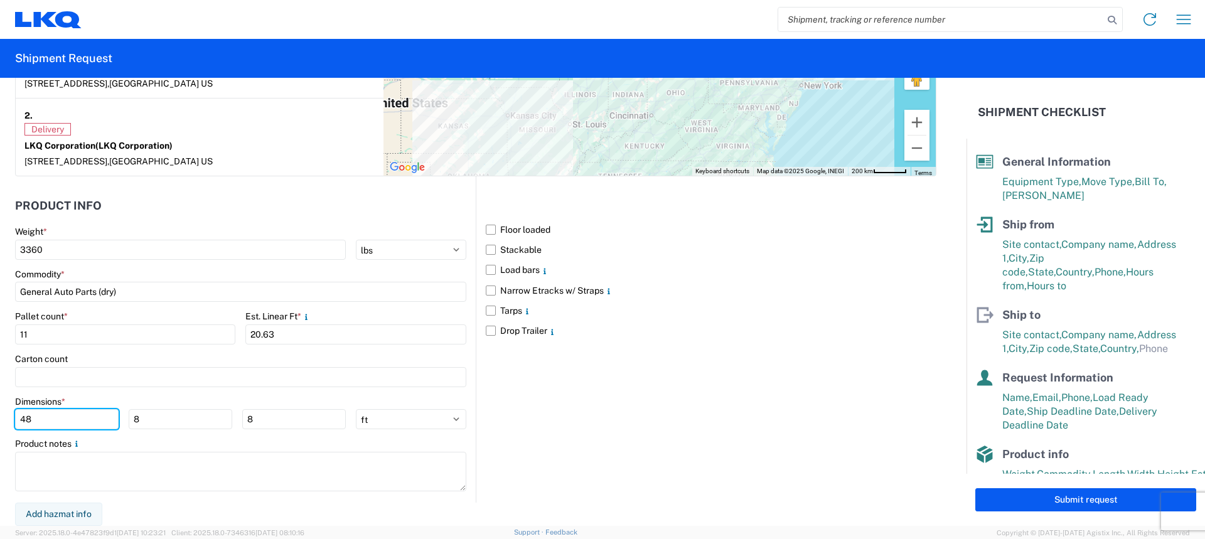
drag, startPoint x: 56, startPoint y: 422, endPoint x: 0, endPoint y: 422, distance: 55.9
click at [0, 422] on form "General Information Template PO# Equipment Type * Select 53’ Dry Van Flatbed Dr…" at bounding box center [483, 302] width 967 height 448
type input "77"
type input "45"
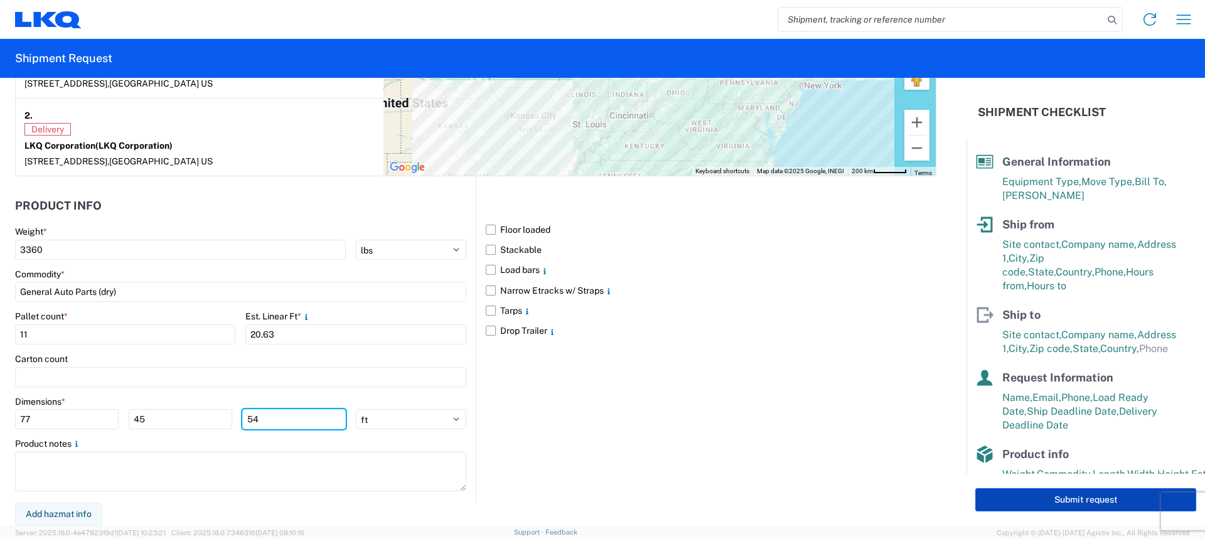
type input "54"
click at [1018, 500] on button "Submit request" at bounding box center [1085, 499] width 221 height 23
select select "US"
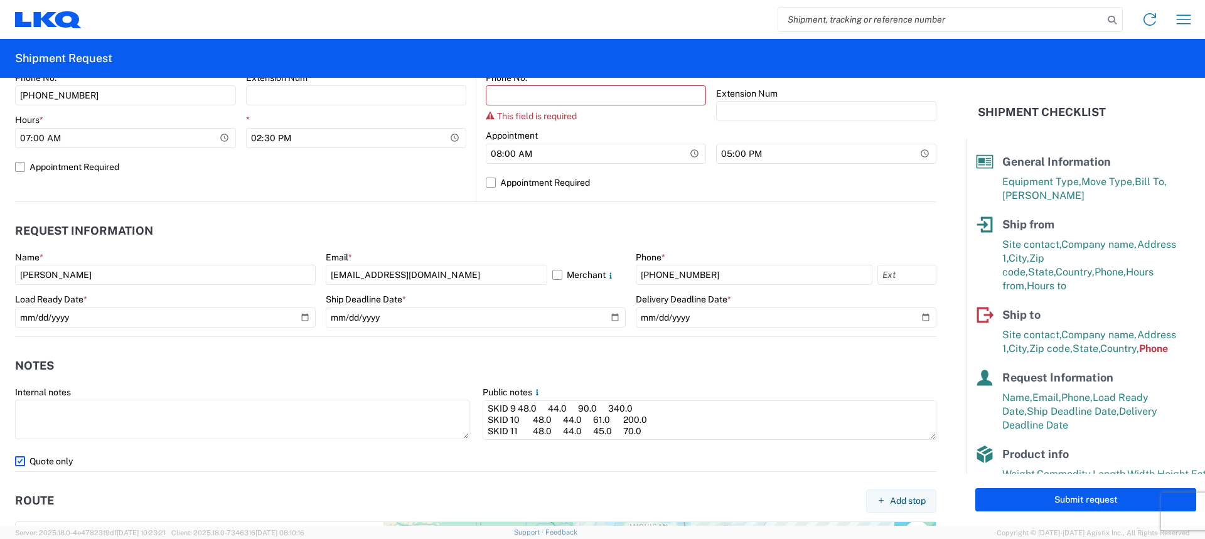
scroll to position [508, 0]
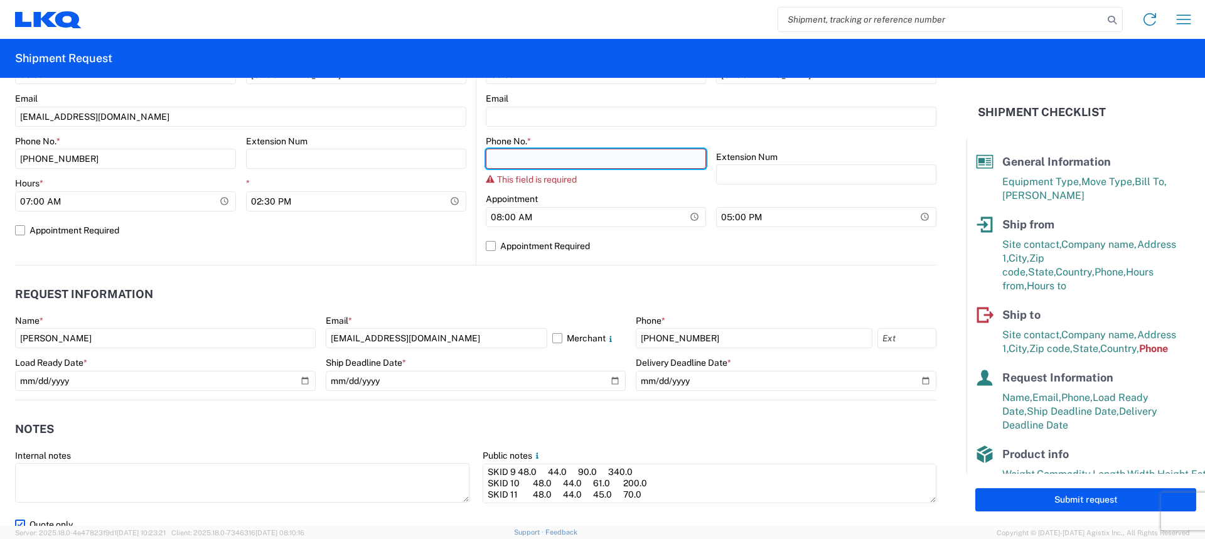
click at [540, 161] on input "Phone No. *" at bounding box center [596, 159] width 220 height 20
paste input "[PHONE_NUMBER]"
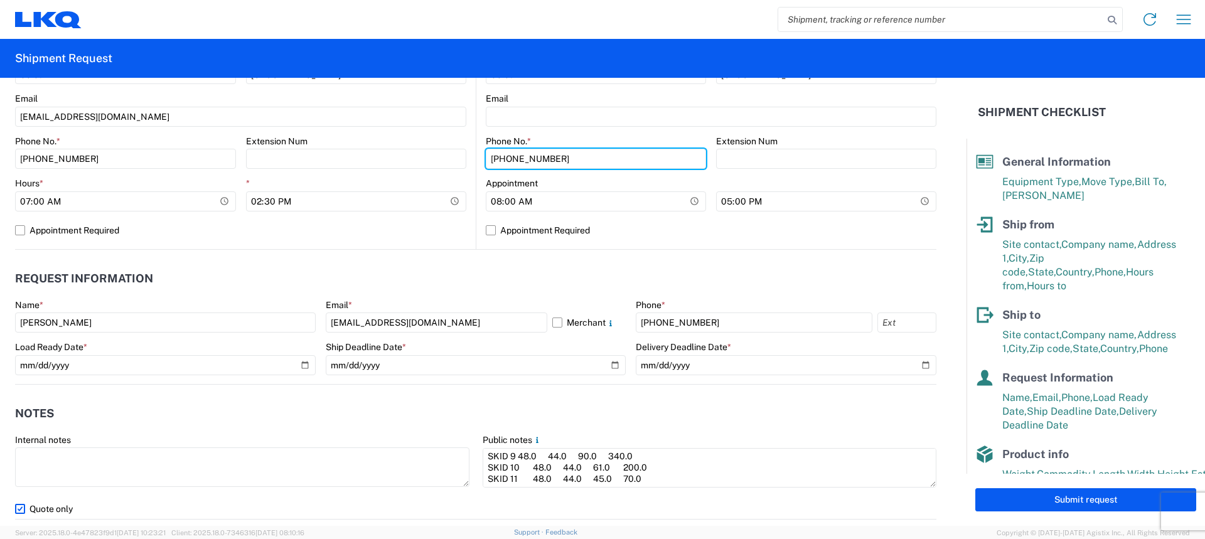
type input "[PHONE_NUMBER]"
click at [657, 272] on header "Request Information" at bounding box center [475, 279] width 921 height 28
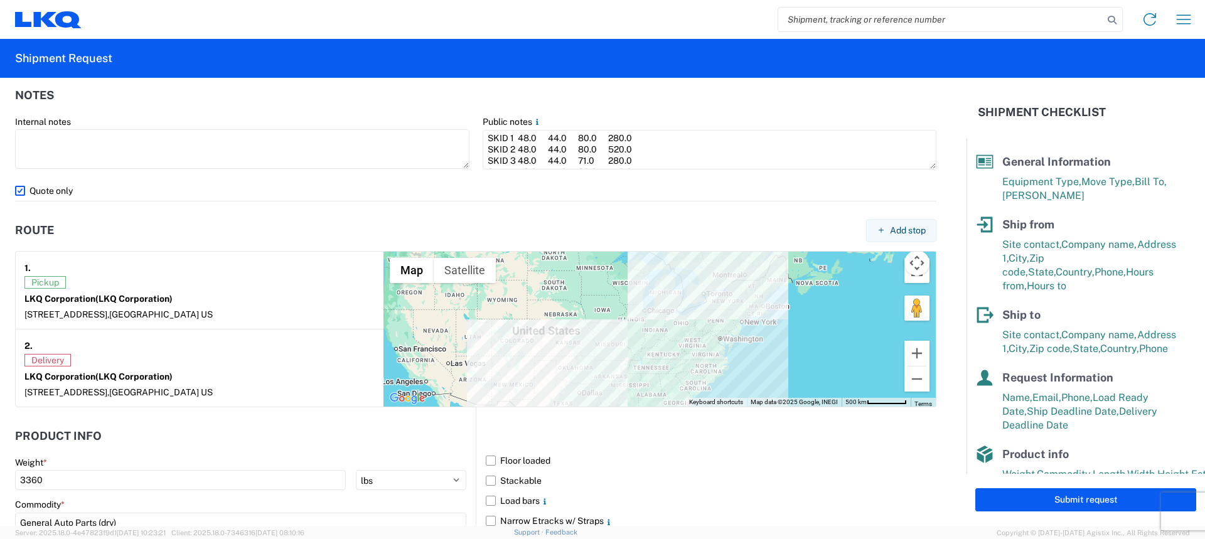
scroll to position [681, 0]
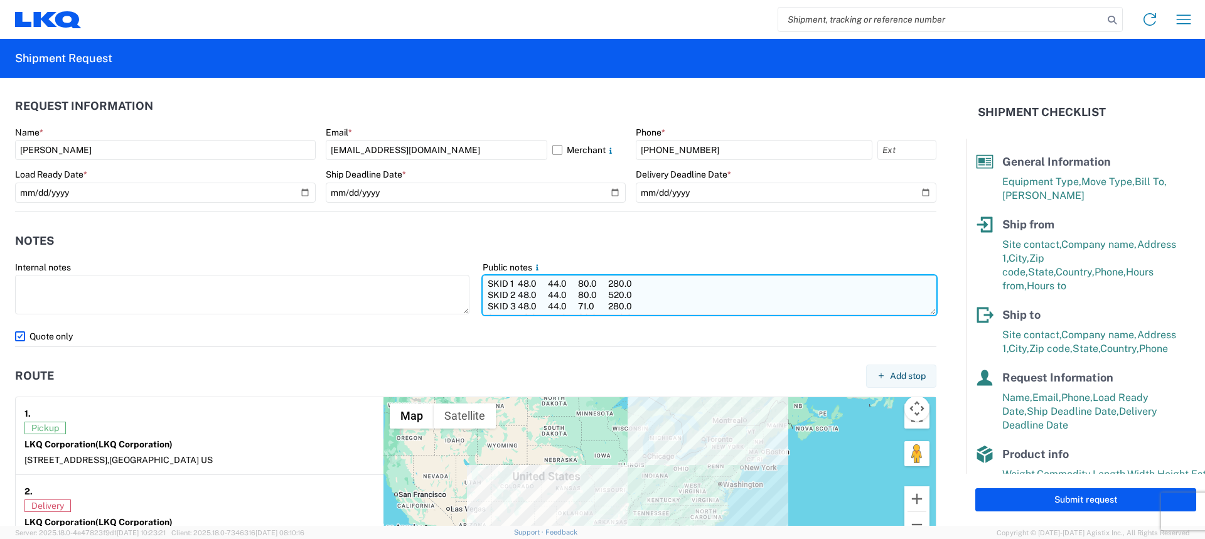
click at [483, 285] on textarea "SKID 1 48.0 44.0 80.0 280.0 SKID 2 48.0 44.0 80.0 520.0 SKID 3 48.0 44.0 71.0 2…" at bounding box center [710, 296] width 454 height 40
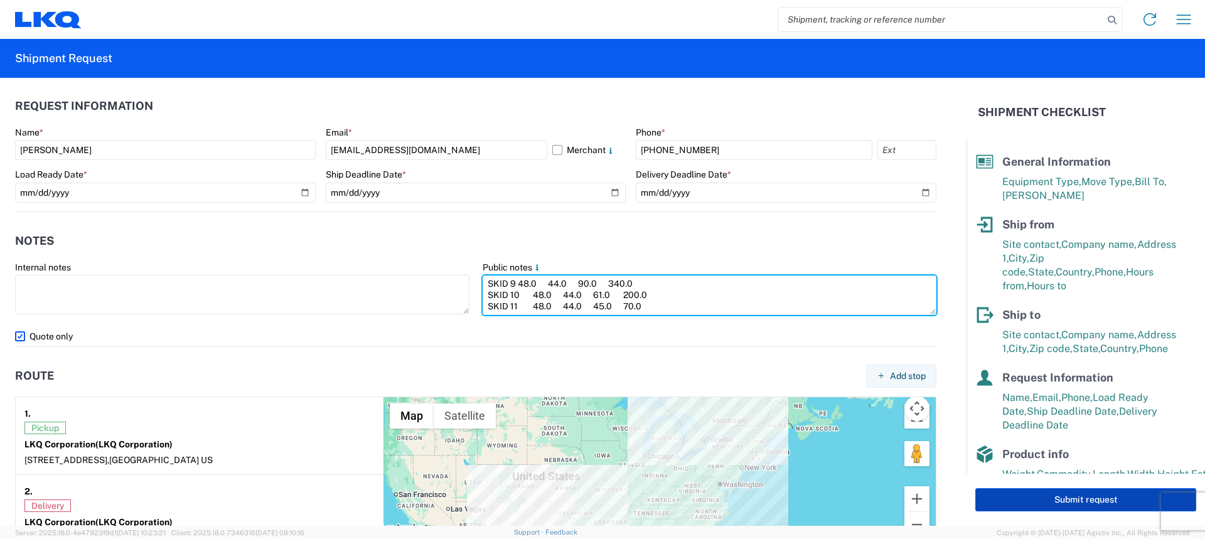
drag, startPoint x: 478, startPoint y: 283, endPoint x: 1002, endPoint y: 493, distance: 564.5
click at [1002, 493] on div "General Information Template PO# Equipment Type * Select 53’ Dry Van Flatbed Dr…" at bounding box center [602, 302] width 1205 height 448
type textarea "PLEASE NO BOX TRUCKS! PLEASE NO REEFER TRUCKS! THANK YOU! SKID 1 48.0 44.0 80.0…"
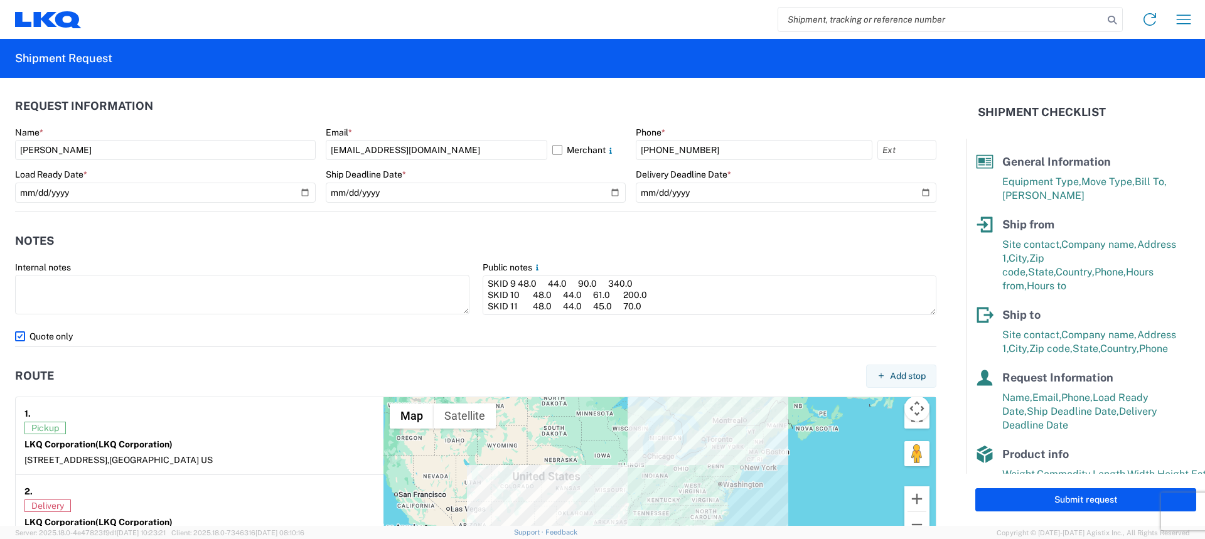
click at [736, 250] on header "Notes" at bounding box center [475, 241] width 921 height 28
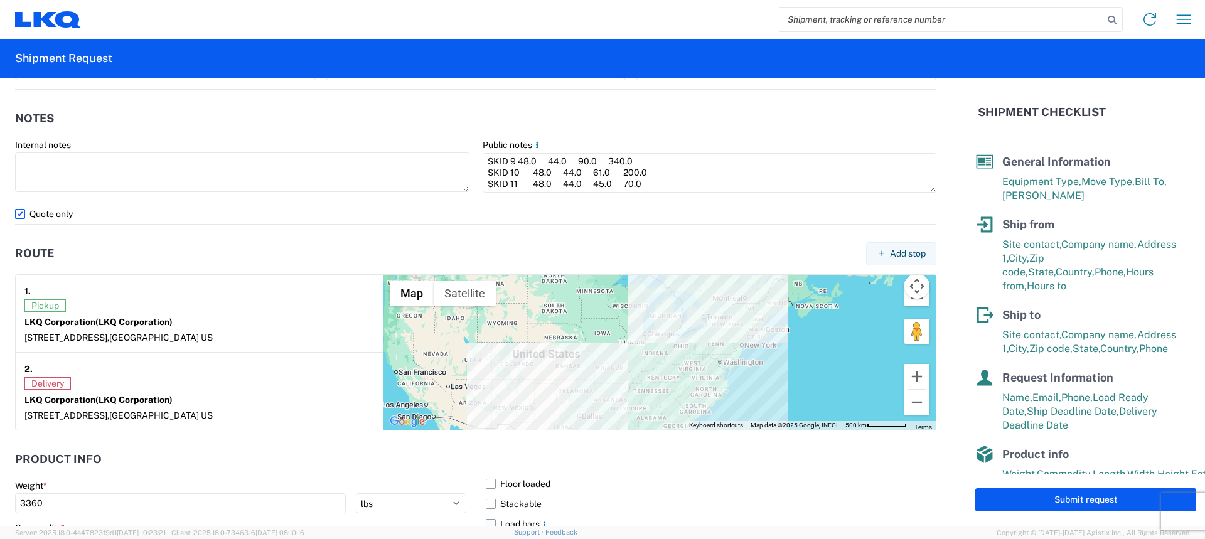
scroll to position [1058, 0]
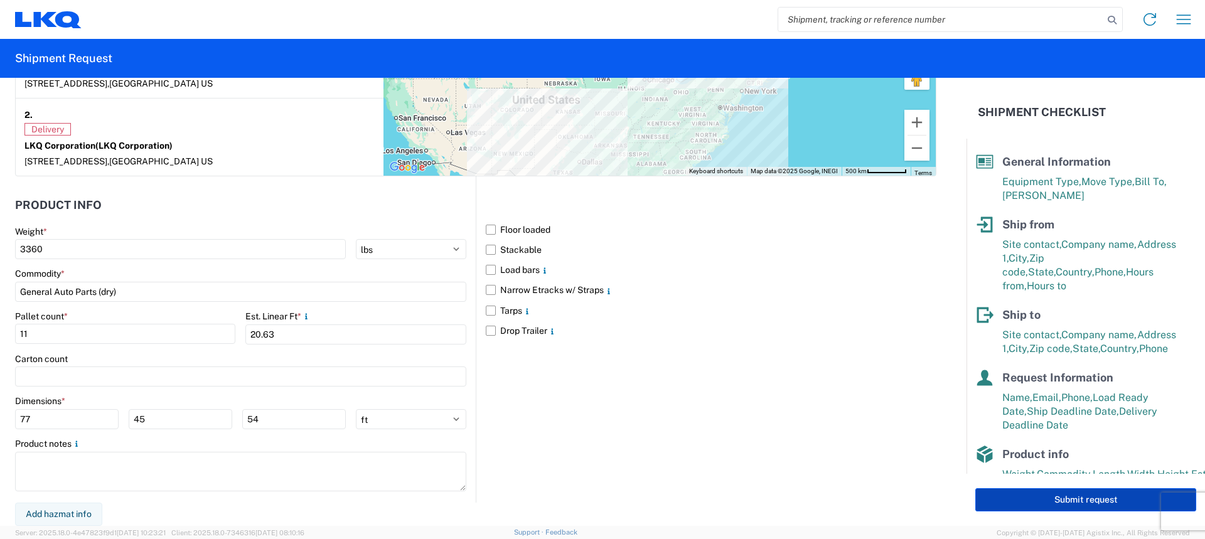
click at [1068, 505] on button "Submit request" at bounding box center [1085, 499] width 221 height 23
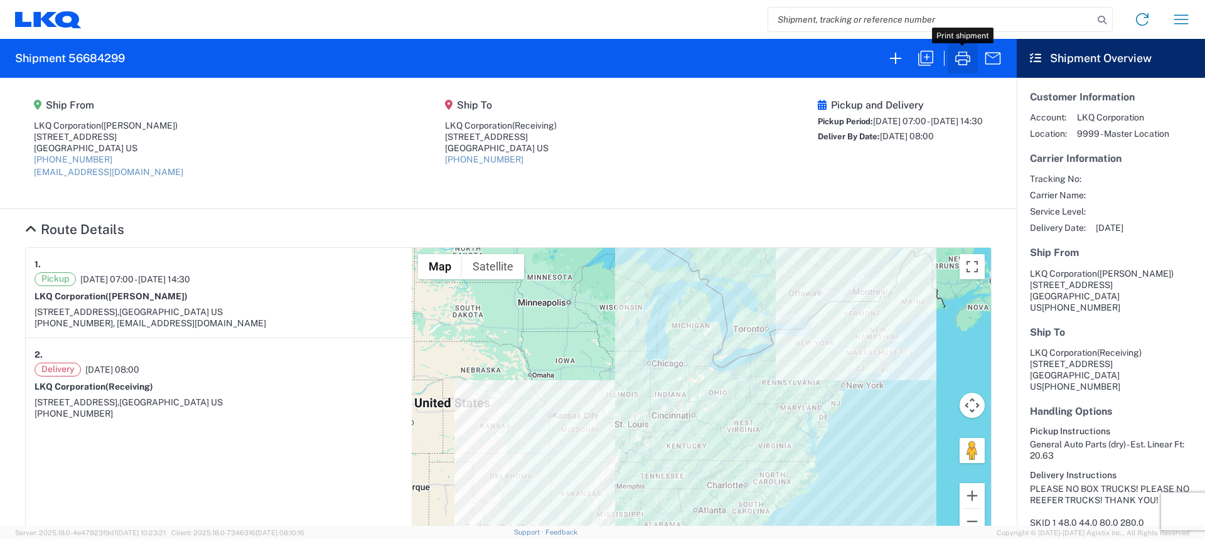
click at [969, 60] on icon "button" at bounding box center [963, 58] width 20 height 20
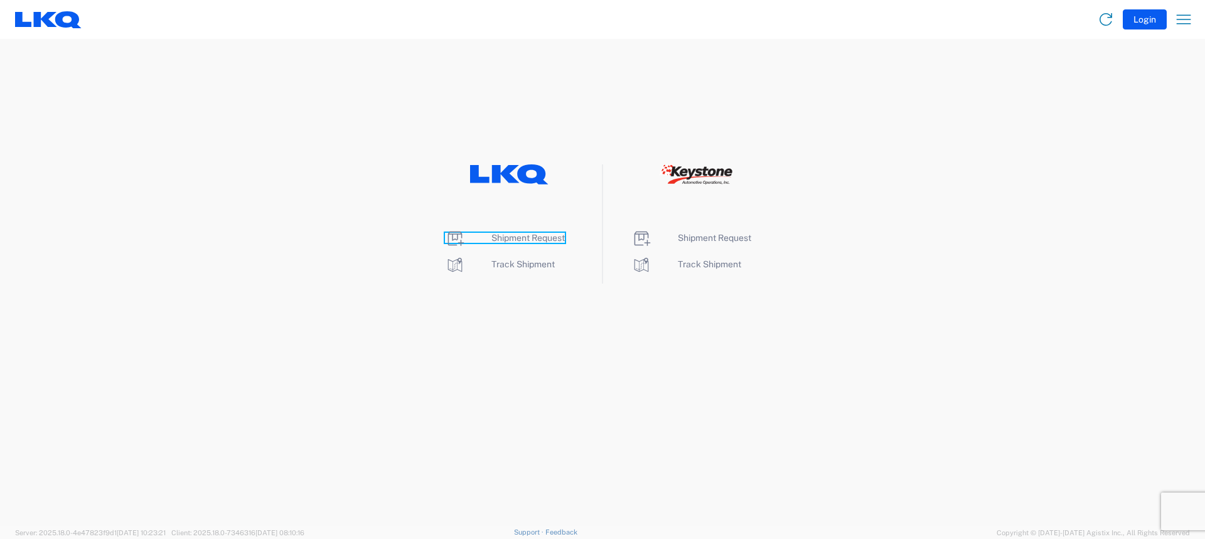
click at [513, 238] on span "Shipment Request" at bounding box center [527, 238] width 73 height 10
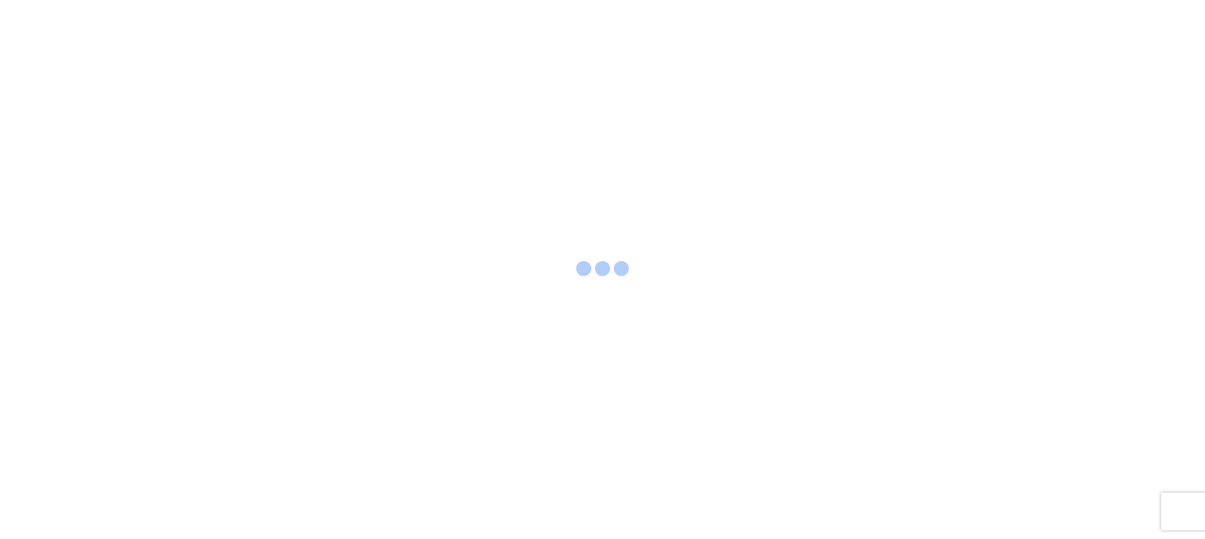
select select "FULL"
select select "LBS"
